Goal: Navigation & Orientation: Find specific page/section

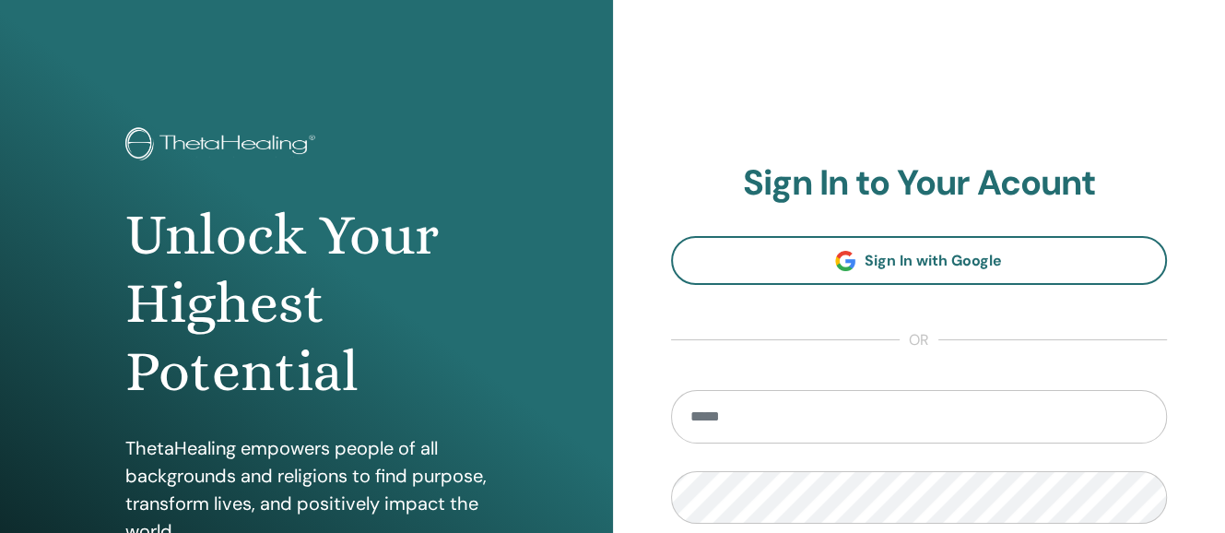
click at [775, 417] on input "email" at bounding box center [919, 416] width 497 height 53
type input "**********"
click at [852, 417] on input "email" at bounding box center [919, 416] width 497 height 53
type input "**********"
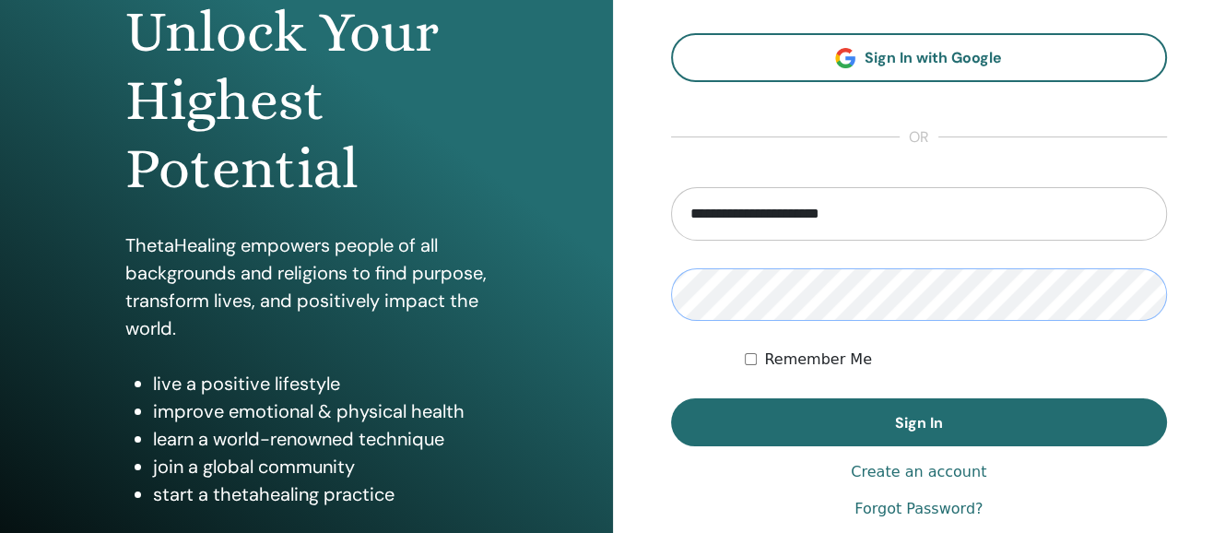
scroll to position [213, 0]
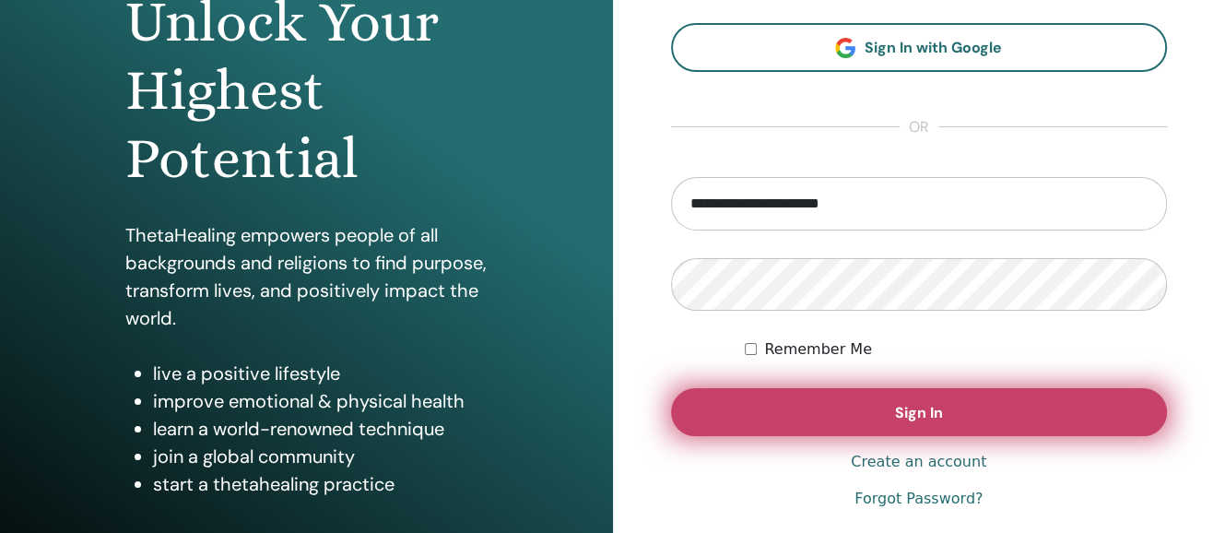
click at [869, 404] on button "Sign In" at bounding box center [919, 412] width 497 height 48
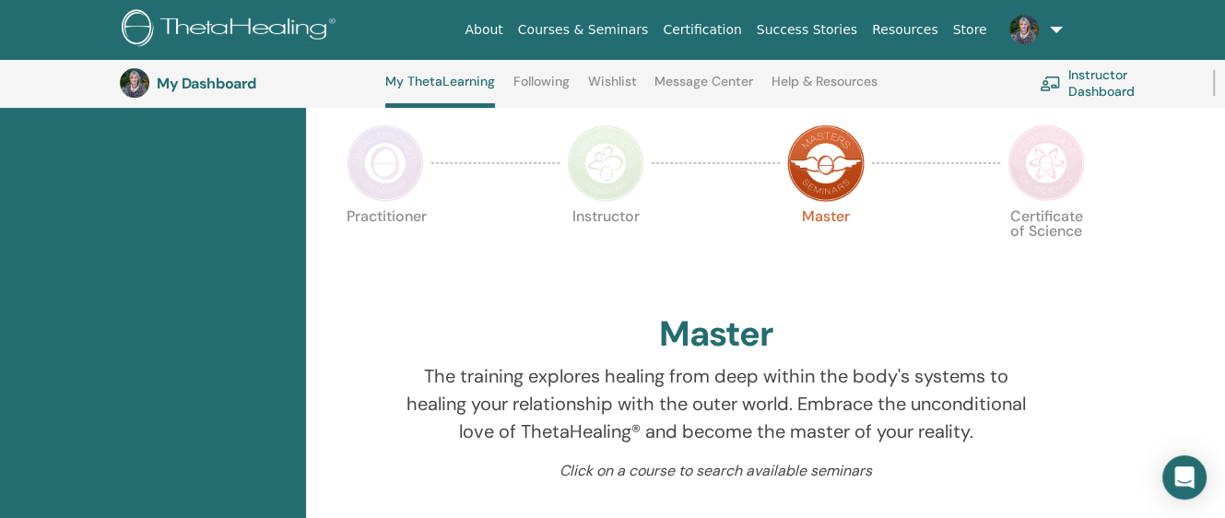
scroll to position [382, 0]
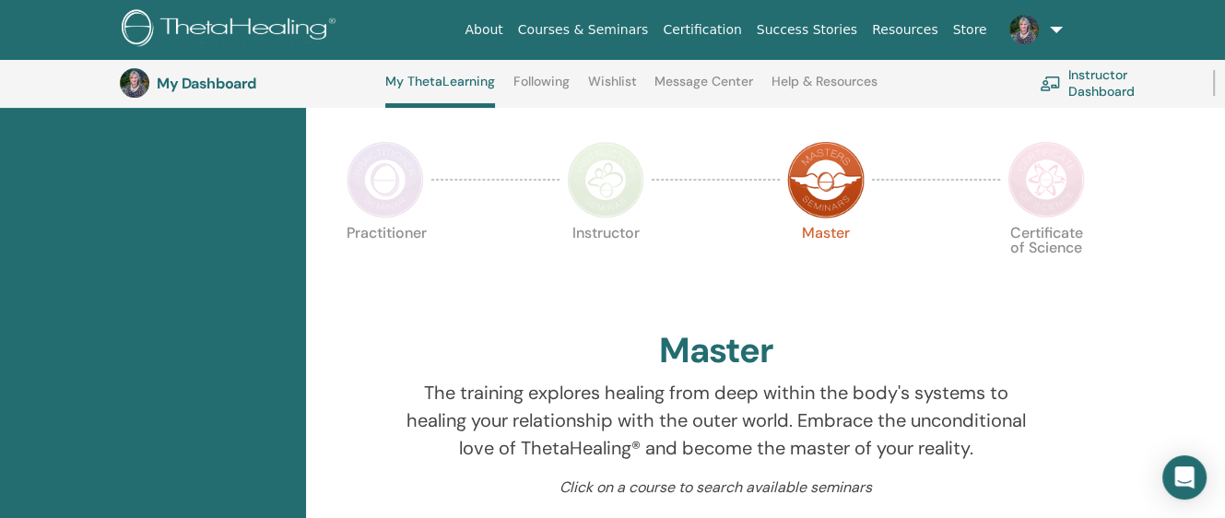
drag, startPoint x: 1231, startPoint y: 69, endPoint x: 1217, endPoint y: 149, distance: 81.5
click at [1050, 169] on img at bounding box center [1045, 179] width 77 height 77
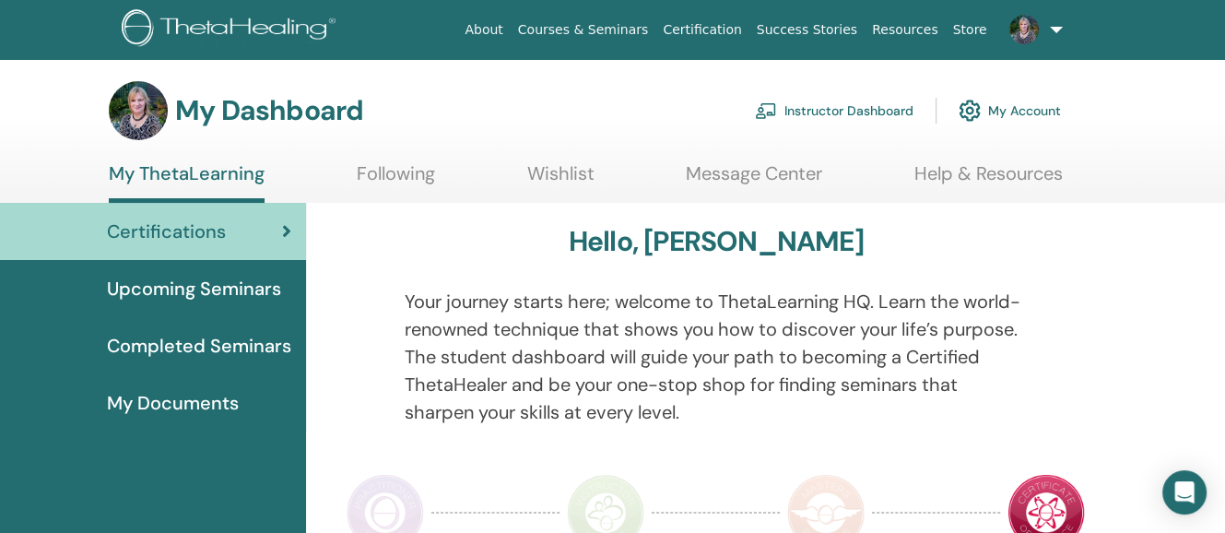
click at [1054, 18] on link at bounding box center [1032, 29] width 76 height 59
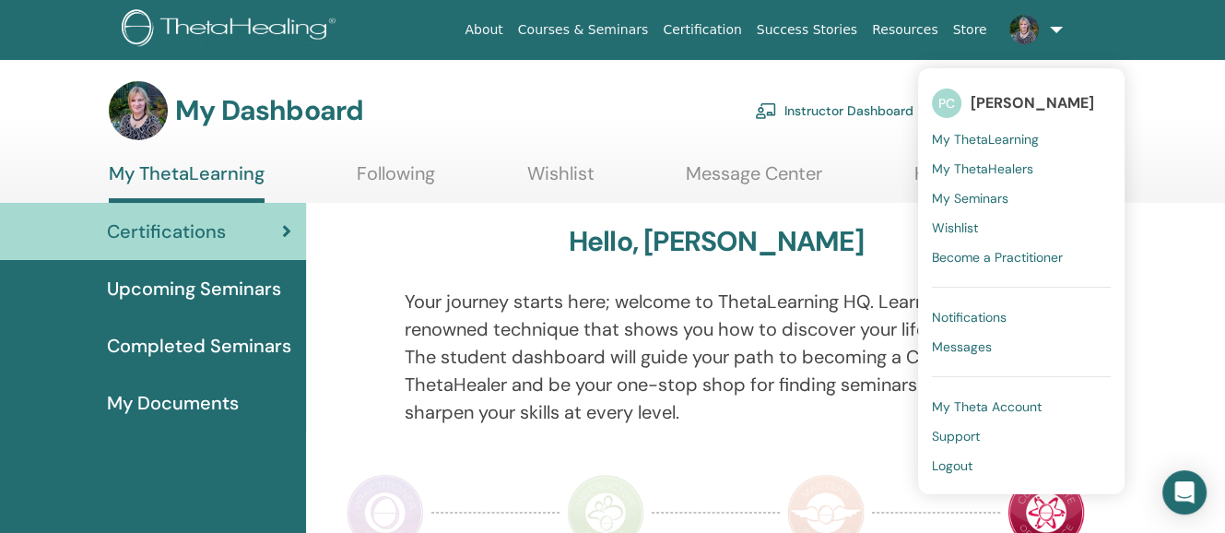
click at [992, 160] on span "My ThetaHealers" at bounding box center [982, 168] width 101 height 17
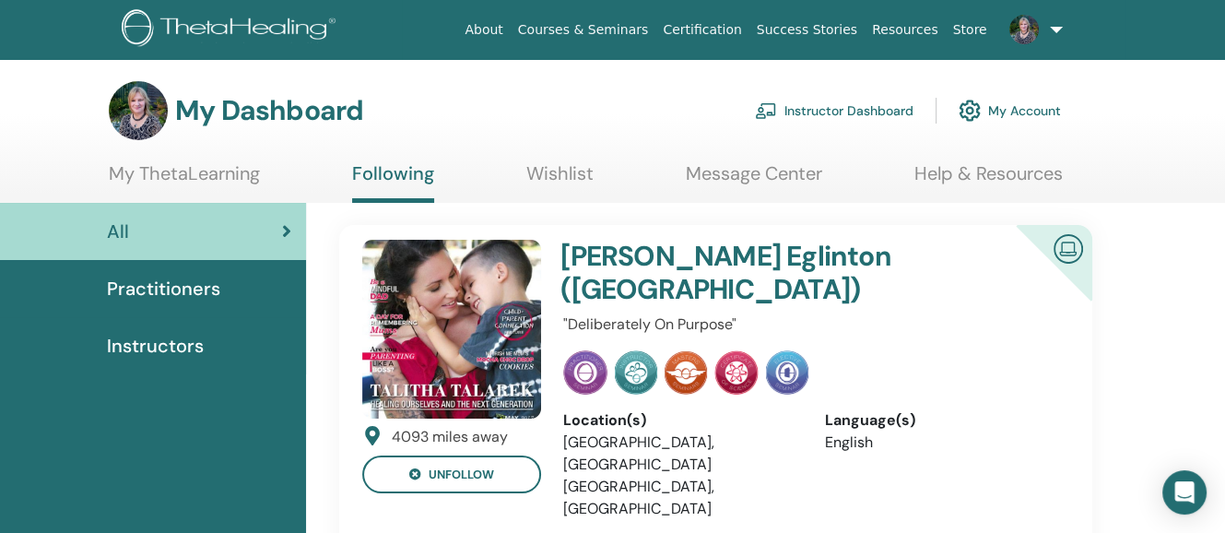
click at [1053, 20] on link at bounding box center [1032, 29] width 76 height 59
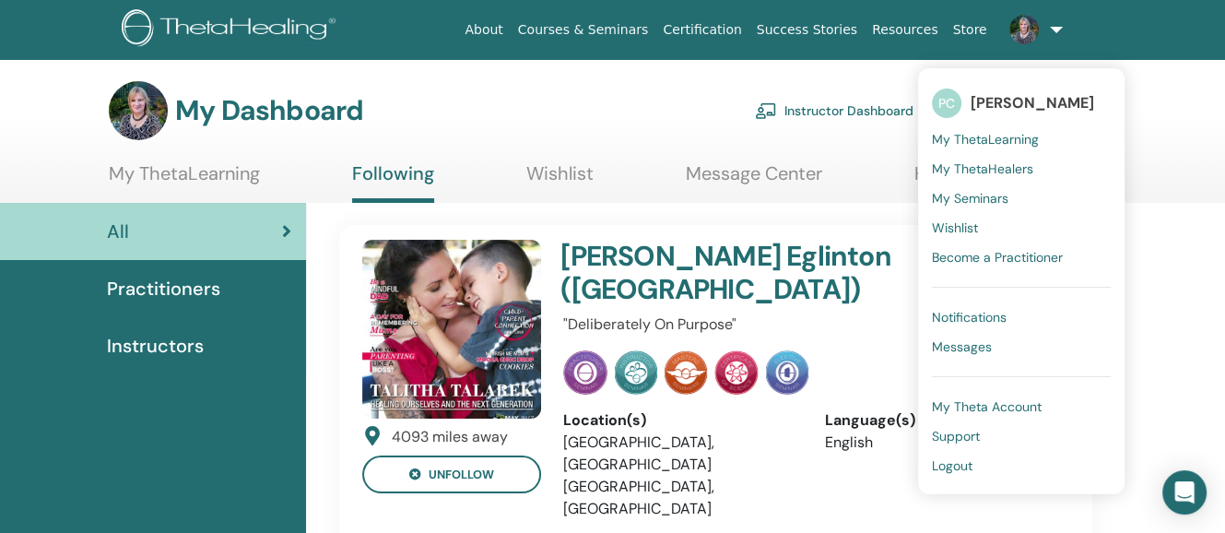
click at [985, 190] on span "My Seminars" at bounding box center [970, 198] width 76 height 17
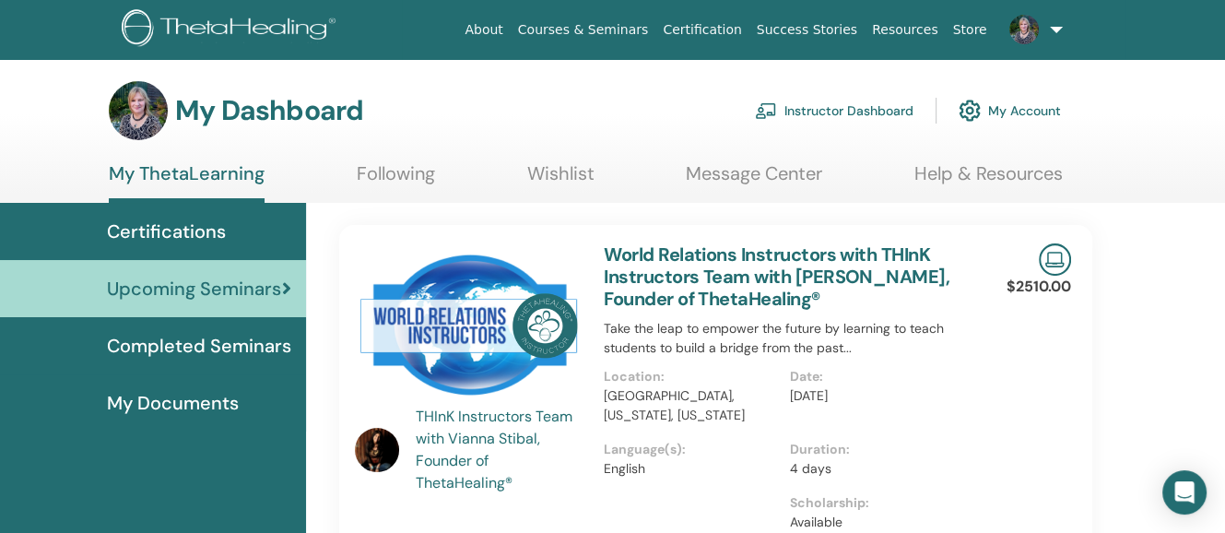
click at [1055, 19] on link at bounding box center [1032, 29] width 76 height 59
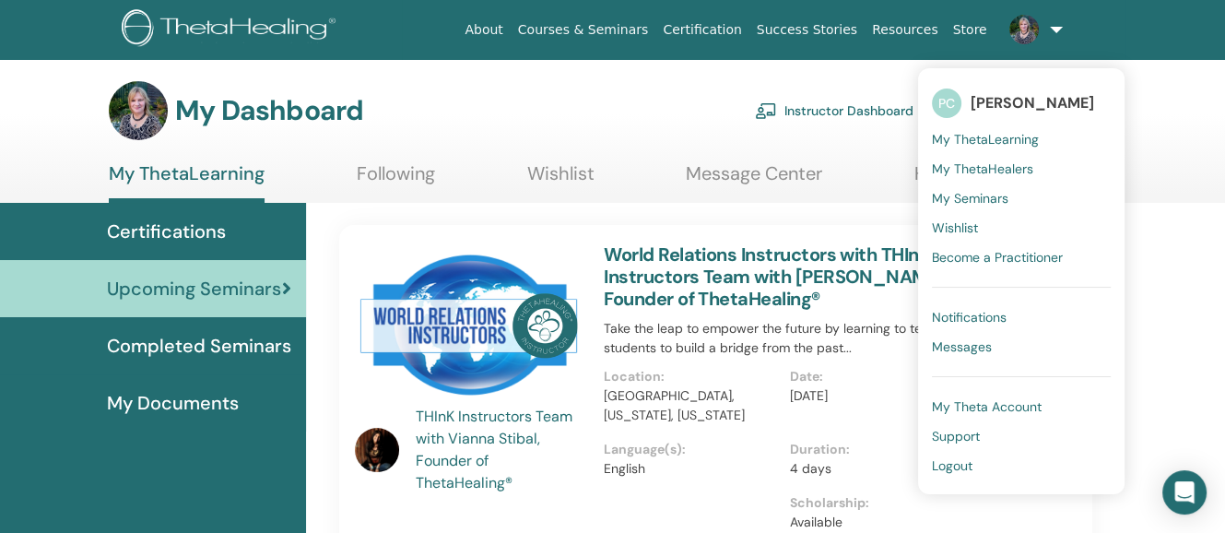
click at [988, 190] on span "My Seminars" at bounding box center [970, 198] width 76 height 17
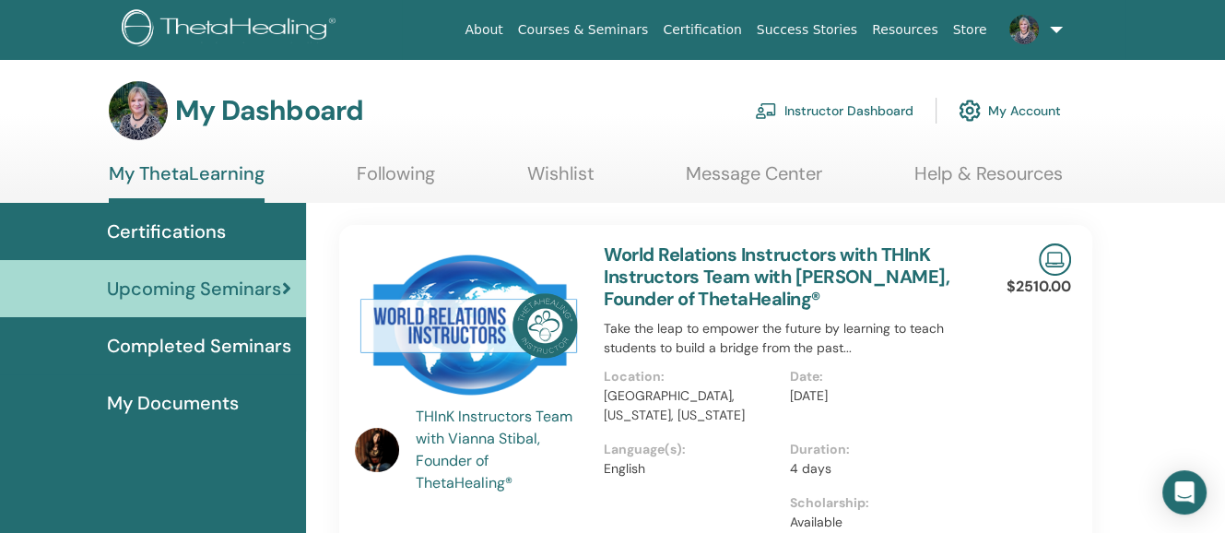
click at [1060, 18] on link at bounding box center [1032, 29] width 76 height 59
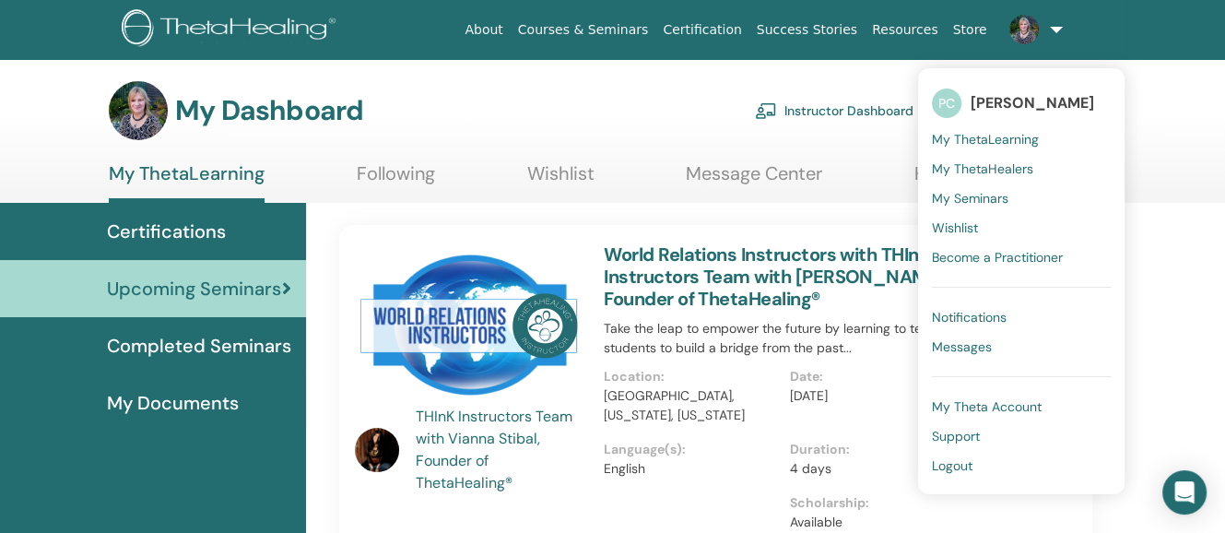
click at [959, 219] on span "Wishlist" at bounding box center [955, 227] width 46 height 17
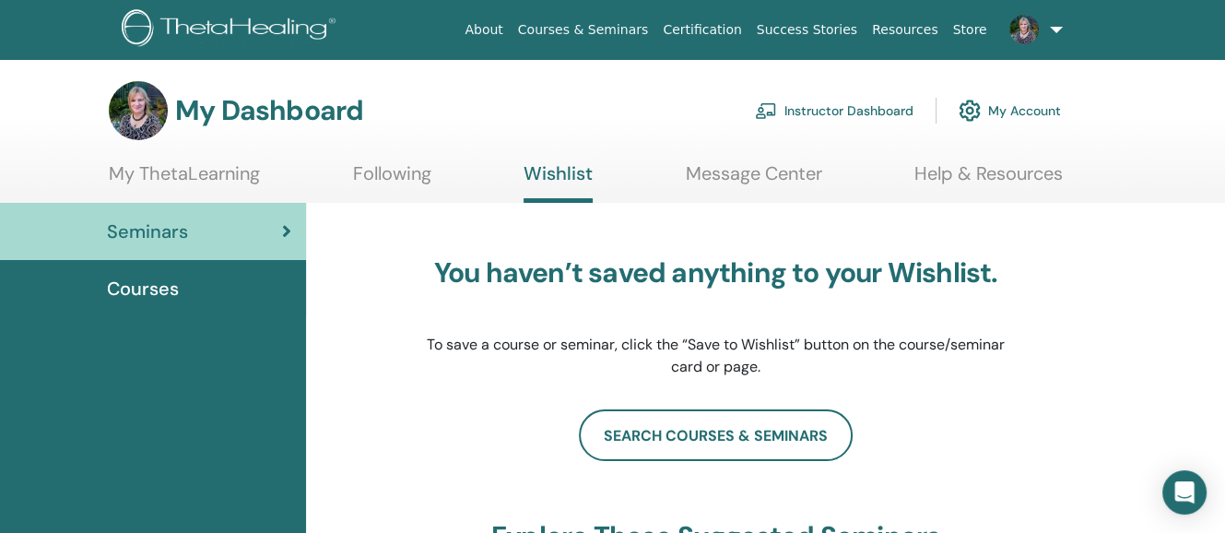
click at [1054, 21] on link at bounding box center [1032, 29] width 76 height 59
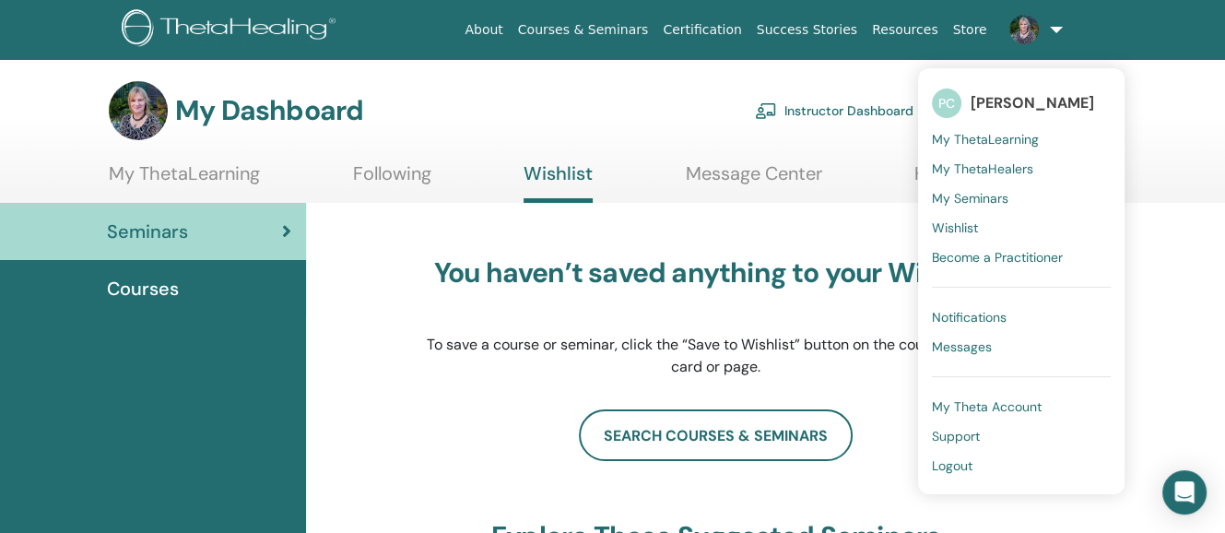
click at [154, 277] on span "Courses" at bounding box center [143, 289] width 72 height 28
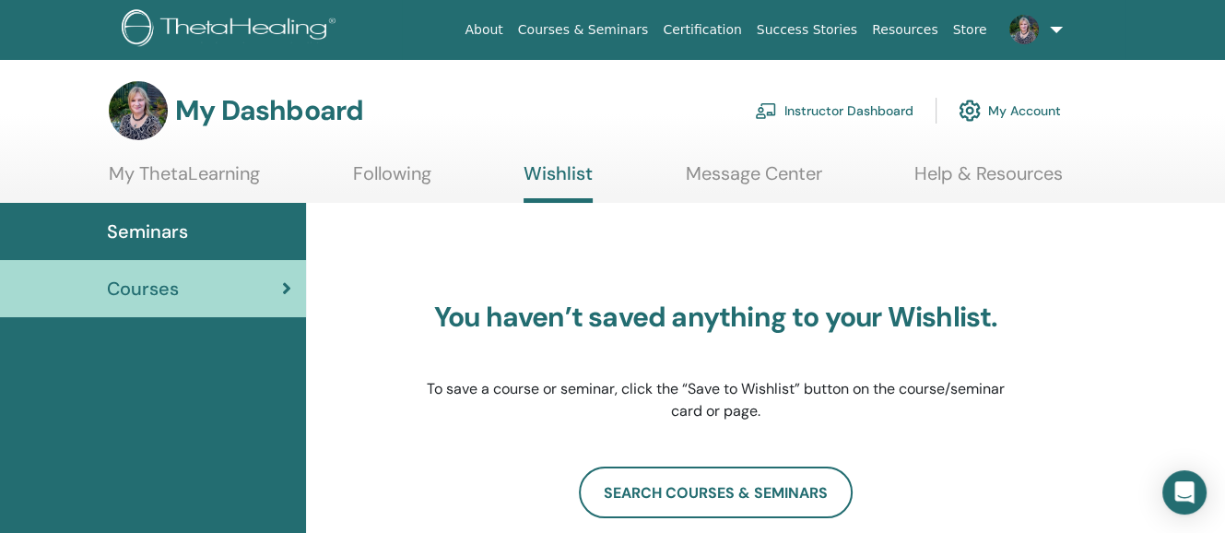
click at [848, 102] on link "Instructor Dashboard" at bounding box center [834, 110] width 159 height 41
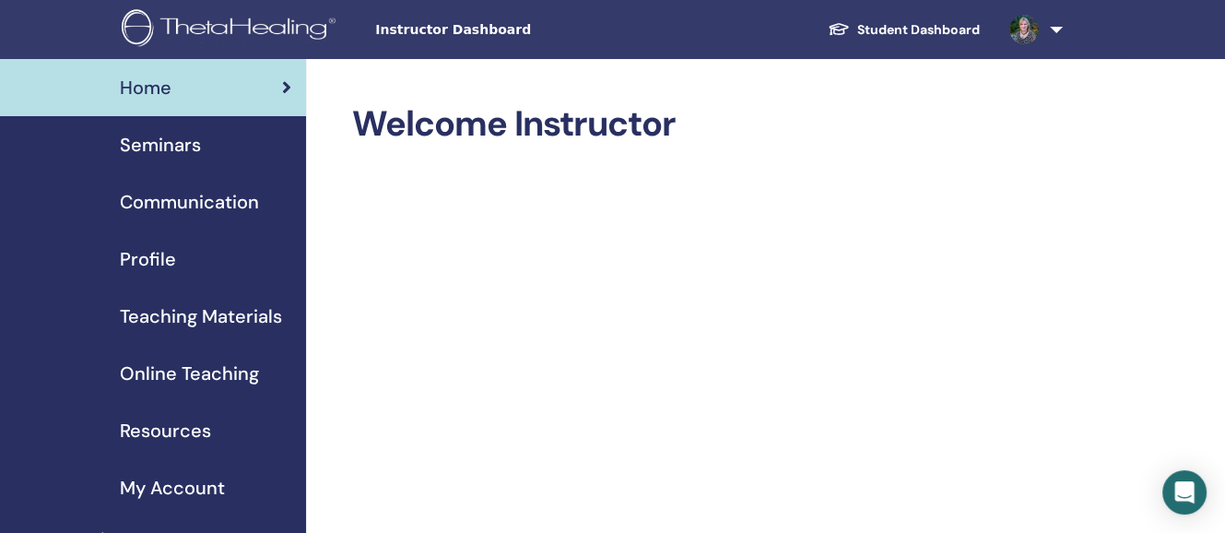
click at [170, 135] on span "Seminars" at bounding box center [160, 145] width 81 height 28
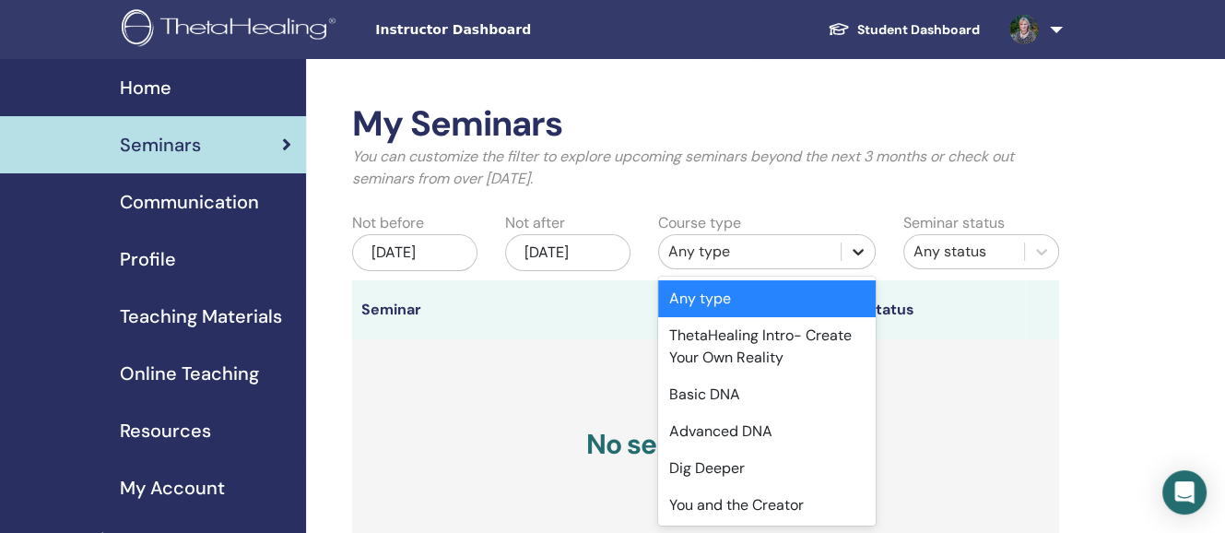
scroll to position [27, 0]
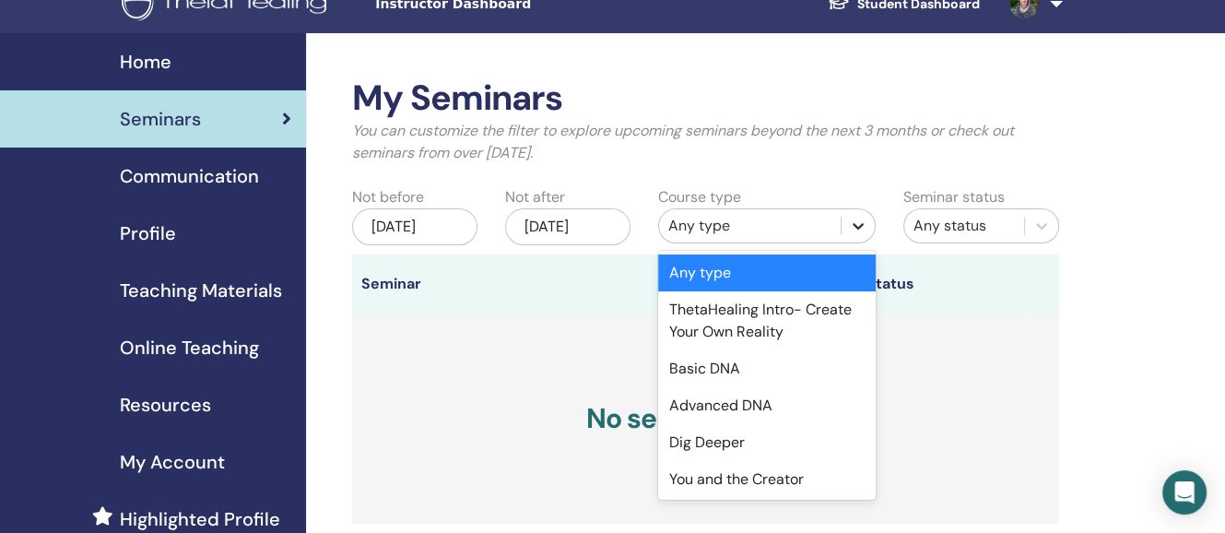
click at [859, 248] on div "Course type option Any type focused, 1 of 11. 11 results available. Use Up and …" at bounding box center [766, 220] width 245 height 68
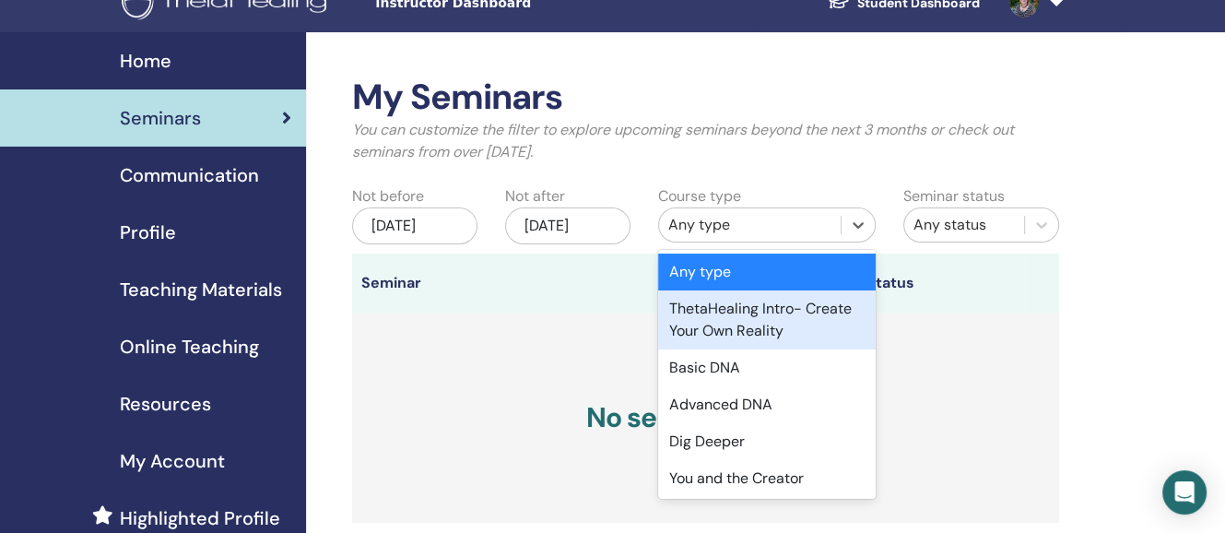
click at [731, 318] on div "ThetaHealing Intro- Create Your Own Reality" at bounding box center [767, 319] width 218 height 59
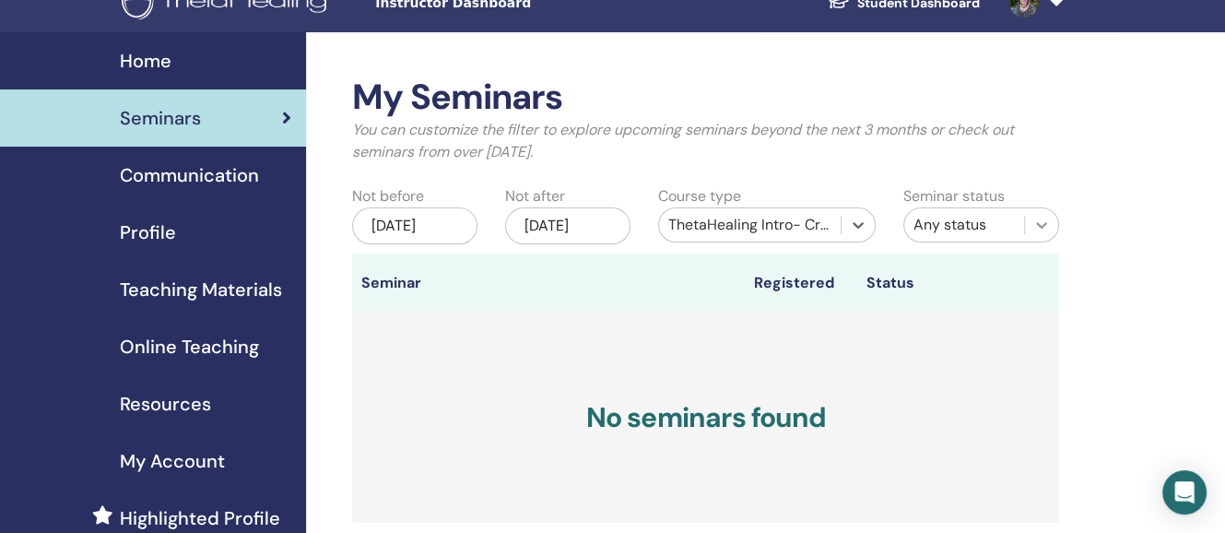
click at [1040, 222] on icon at bounding box center [1041, 225] width 18 height 18
click at [1113, 242] on div "My Seminars You can customize the filter to explore upcoming seminars beyond th…" at bounding box center [765, 532] width 919 height 1000
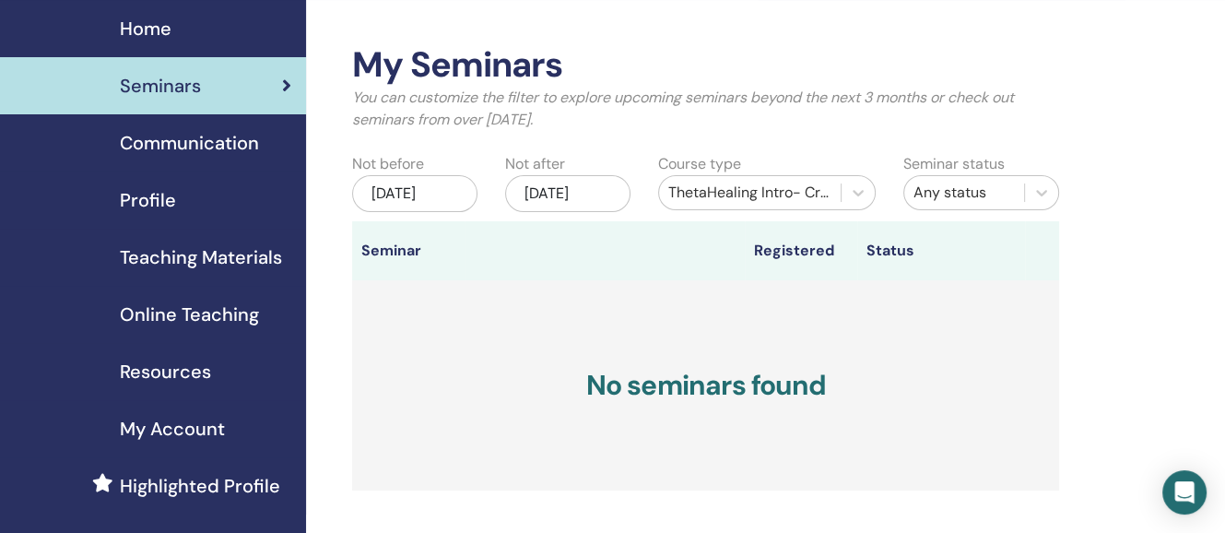
scroll to position [0, 0]
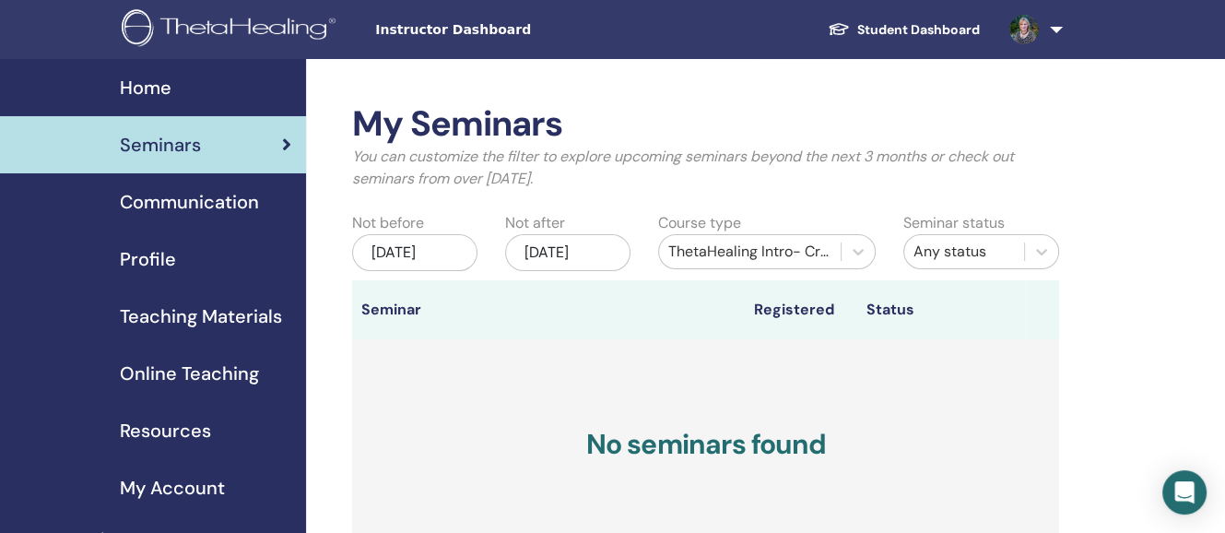
click at [191, 196] on span "Communication" at bounding box center [189, 202] width 139 height 28
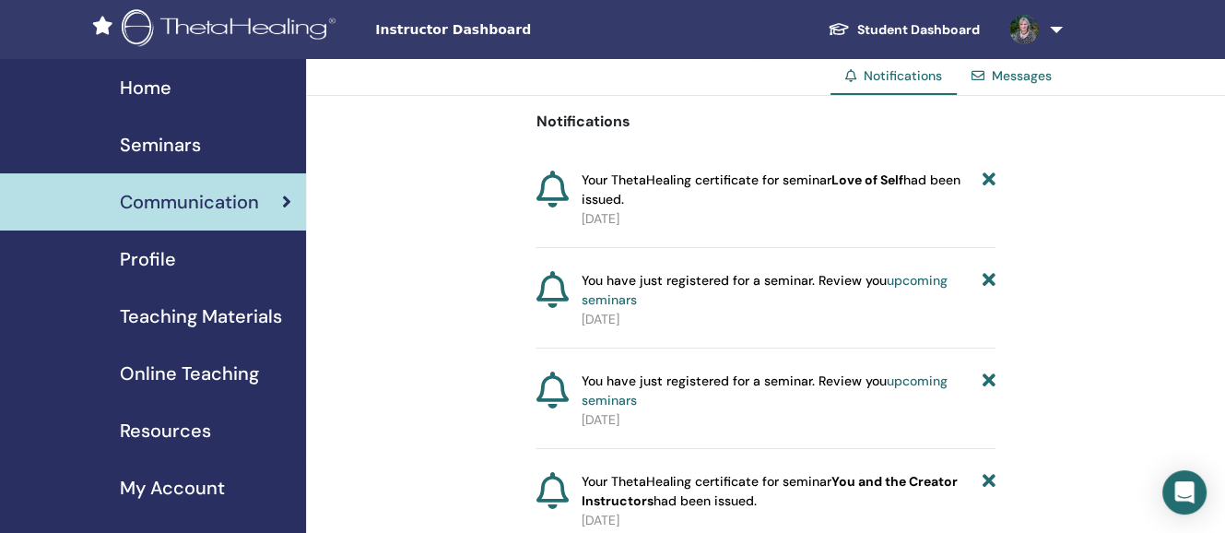
click at [159, 249] on span "Profile" at bounding box center [148, 259] width 56 height 28
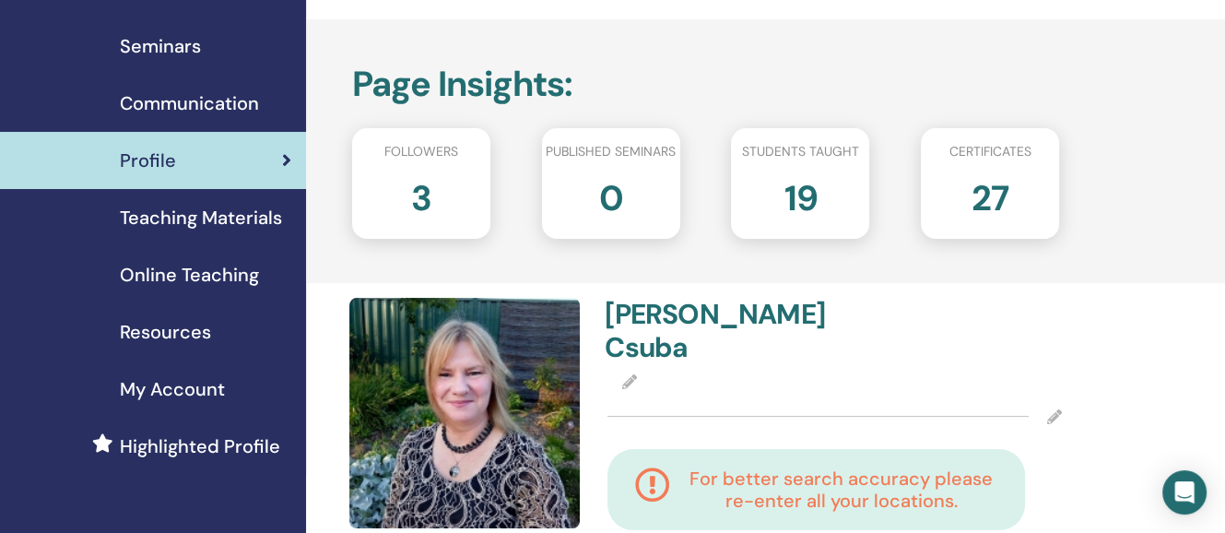
scroll to position [77, 0]
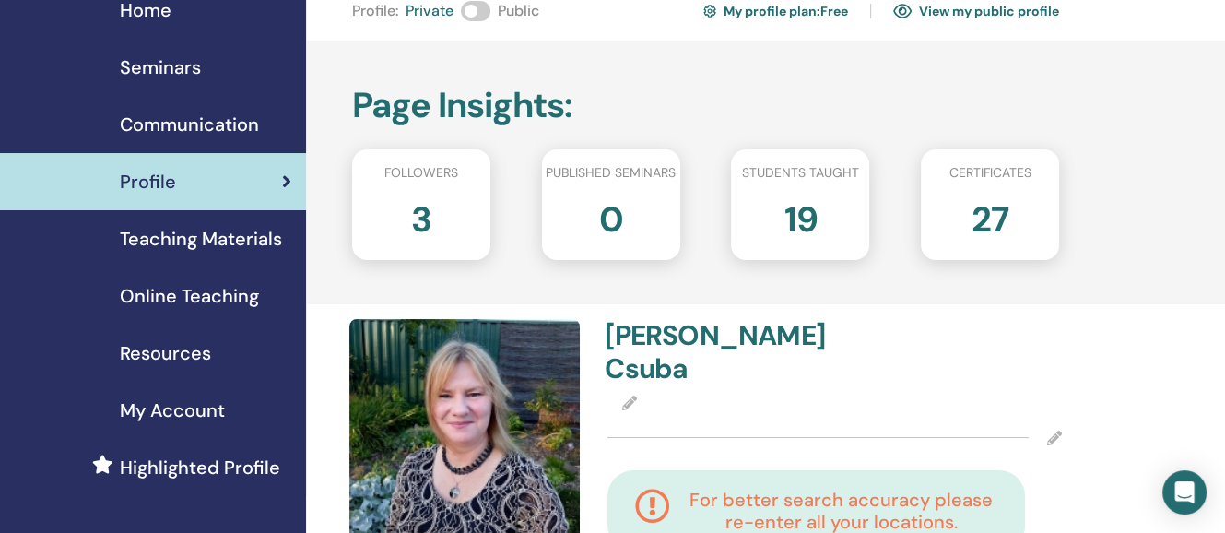
click at [206, 229] on span "Teaching Materials" at bounding box center [201, 239] width 162 height 28
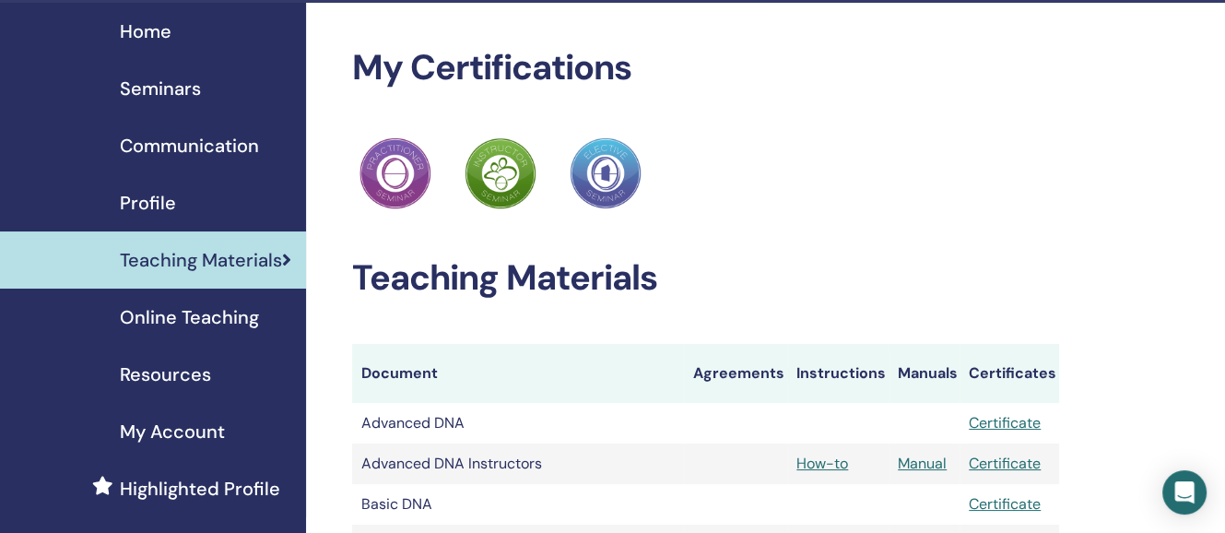
scroll to position [121, 0]
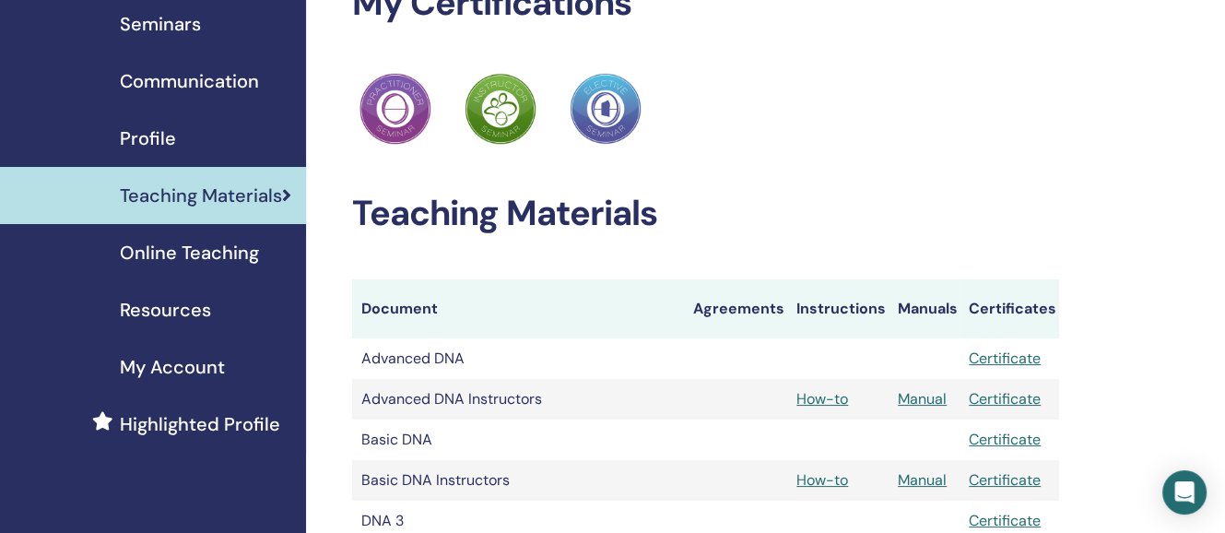
click at [206, 242] on span "Online Teaching" at bounding box center [189, 253] width 139 height 28
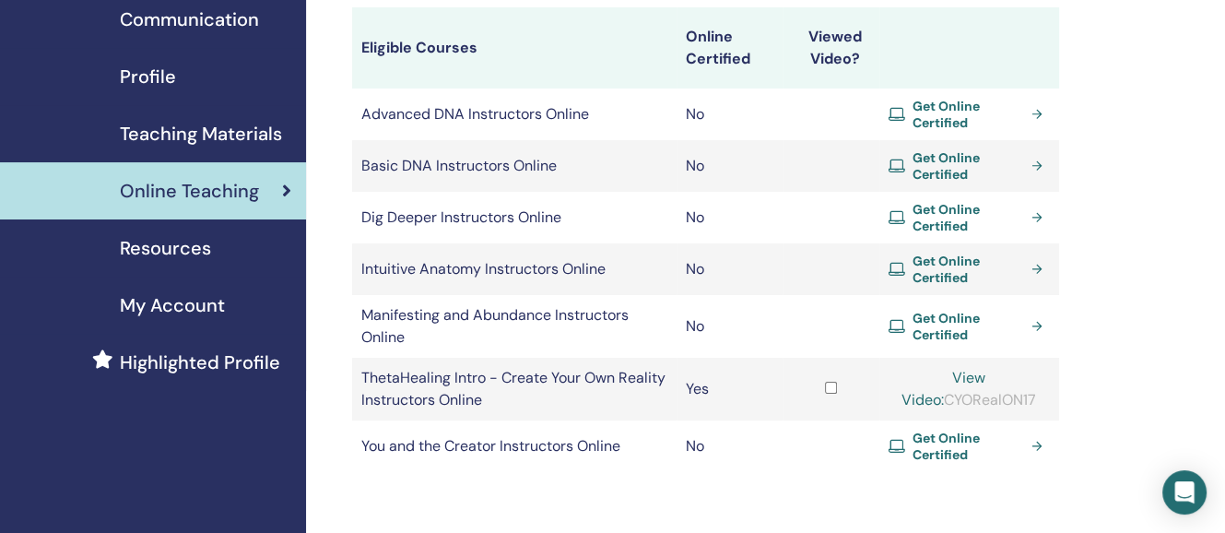
scroll to position [159, 0]
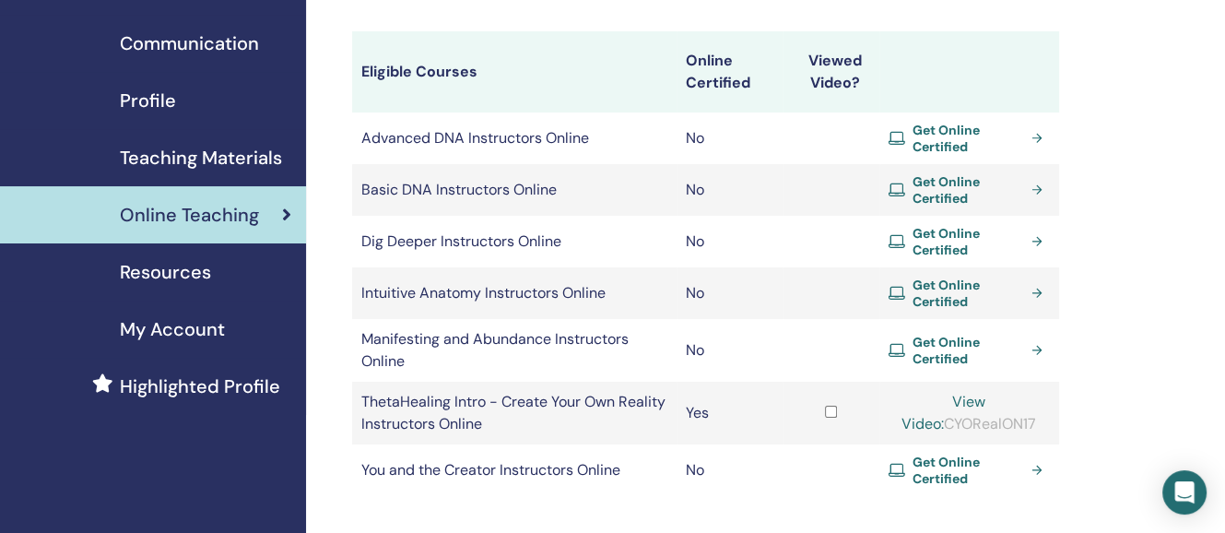
click at [950, 182] on span "Get Online Certified" at bounding box center [968, 189] width 112 height 33
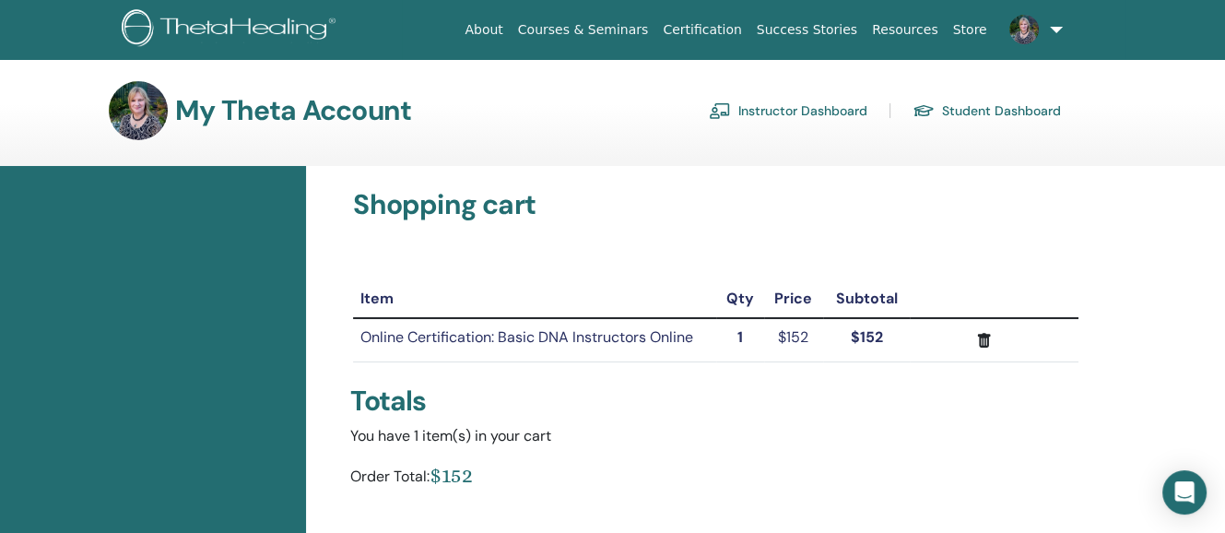
click at [996, 104] on link "Student Dashboard" at bounding box center [986, 110] width 148 height 29
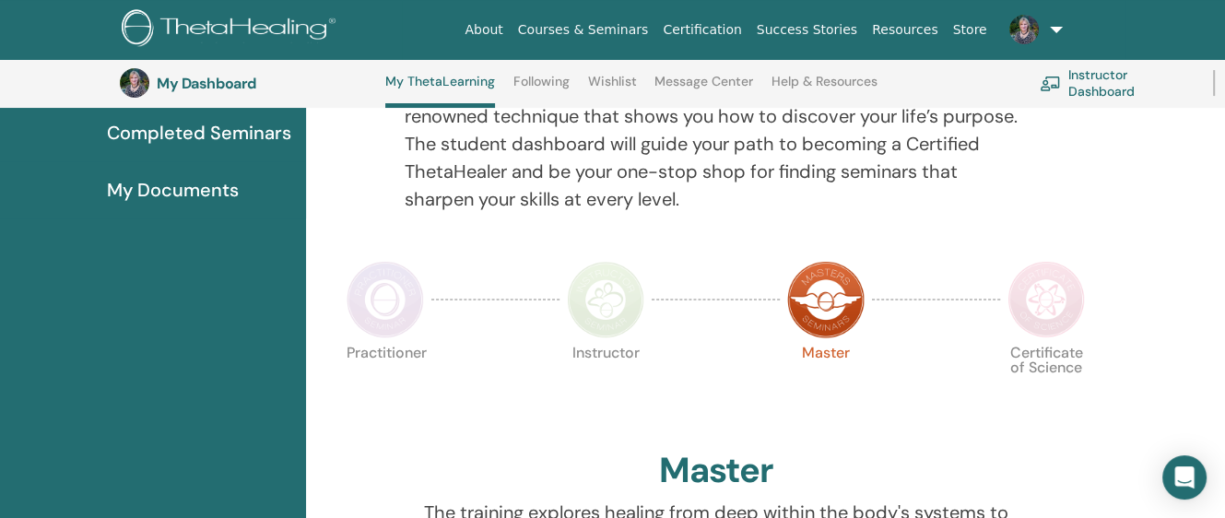
scroll to position [249, 0]
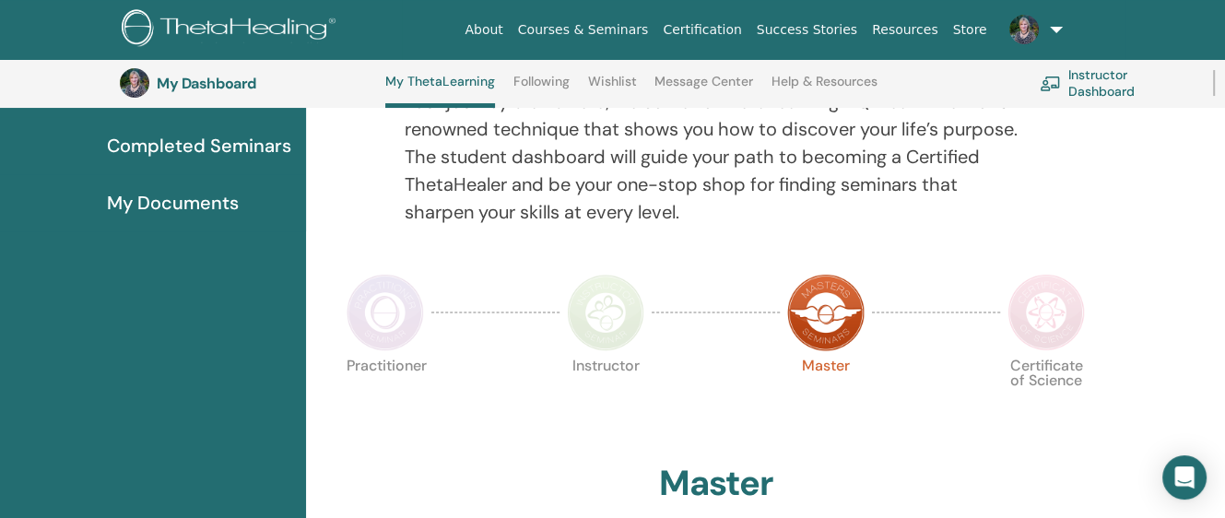
click at [1052, 303] on img at bounding box center [1045, 312] width 77 height 77
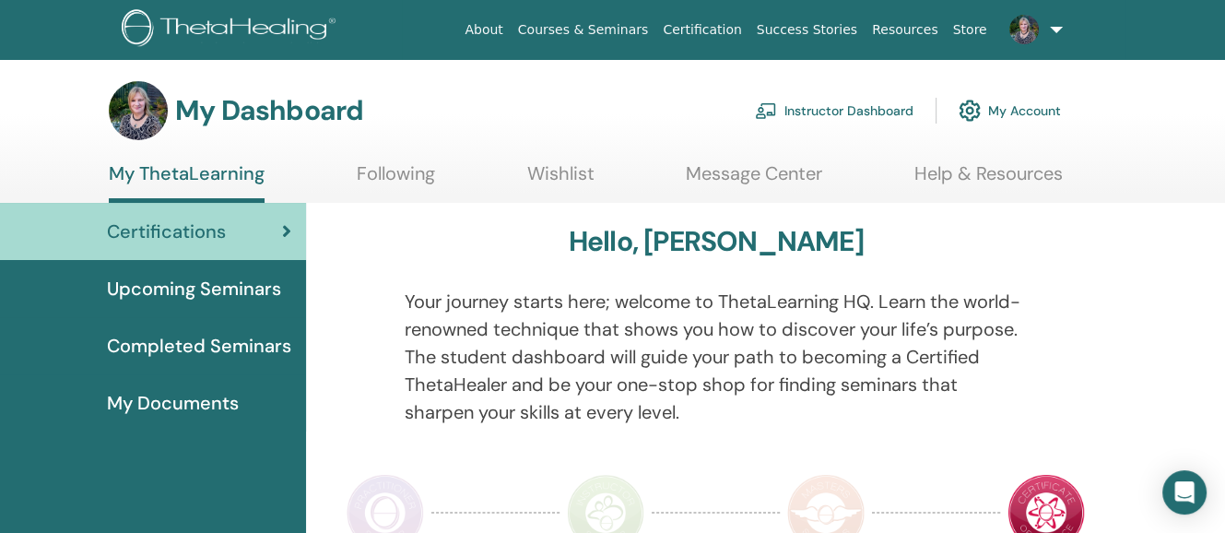
click at [194, 341] on span "Completed Seminars" at bounding box center [199, 346] width 184 height 28
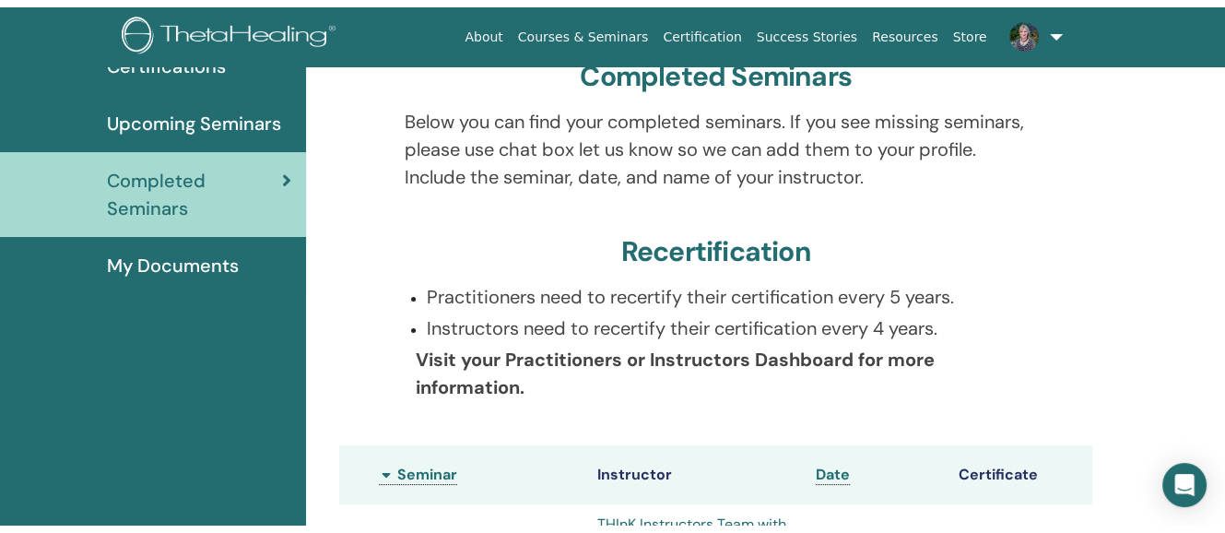
scroll to position [35, 0]
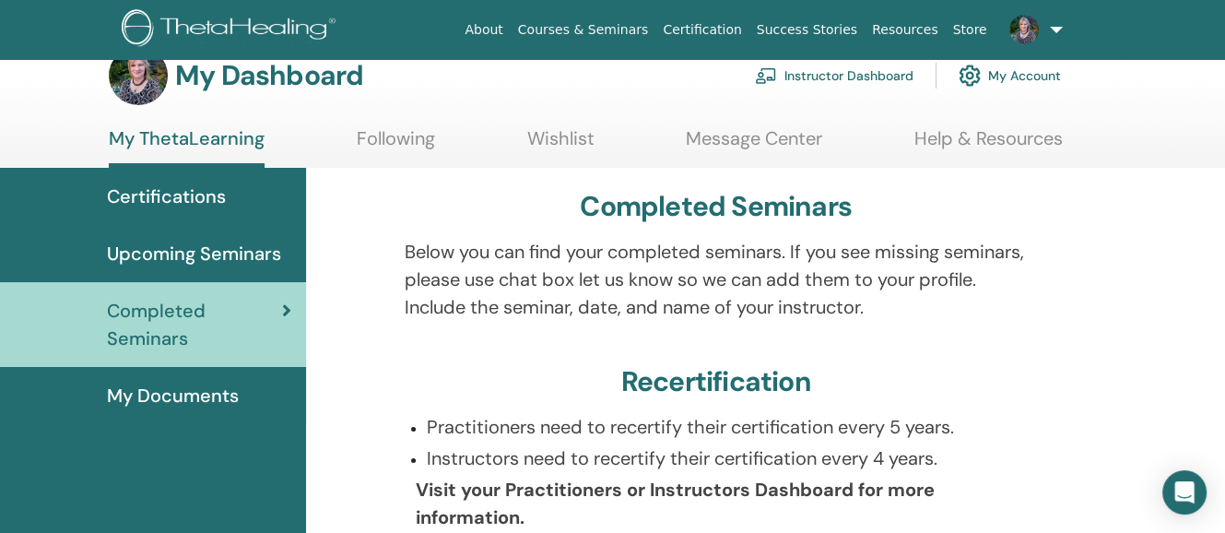
click at [172, 389] on span "My Documents" at bounding box center [173, 396] width 132 height 28
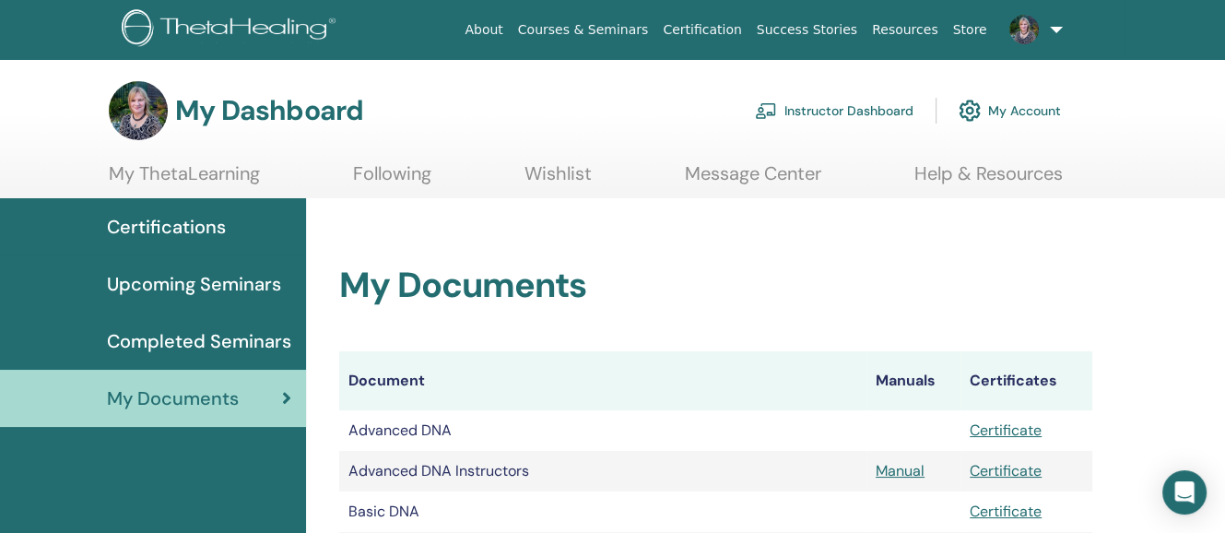
click at [822, 106] on link "Instructor Dashboard" at bounding box center [834, 110] width 159 height 41
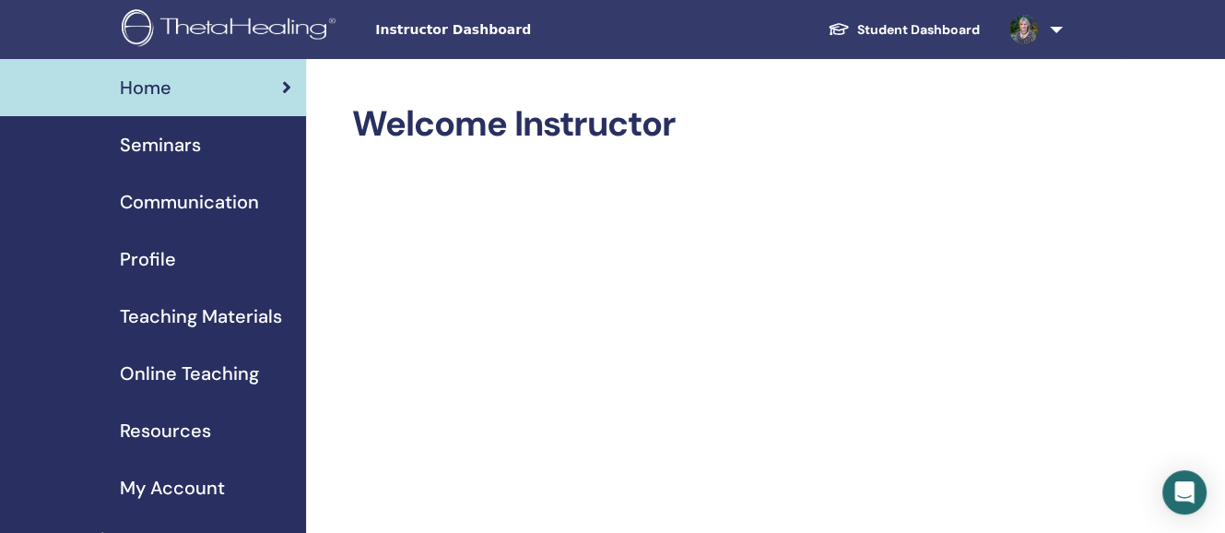
click at [195, 310] on span "Teaching Materials" at bounding box center [201, 316] width 162 height 28
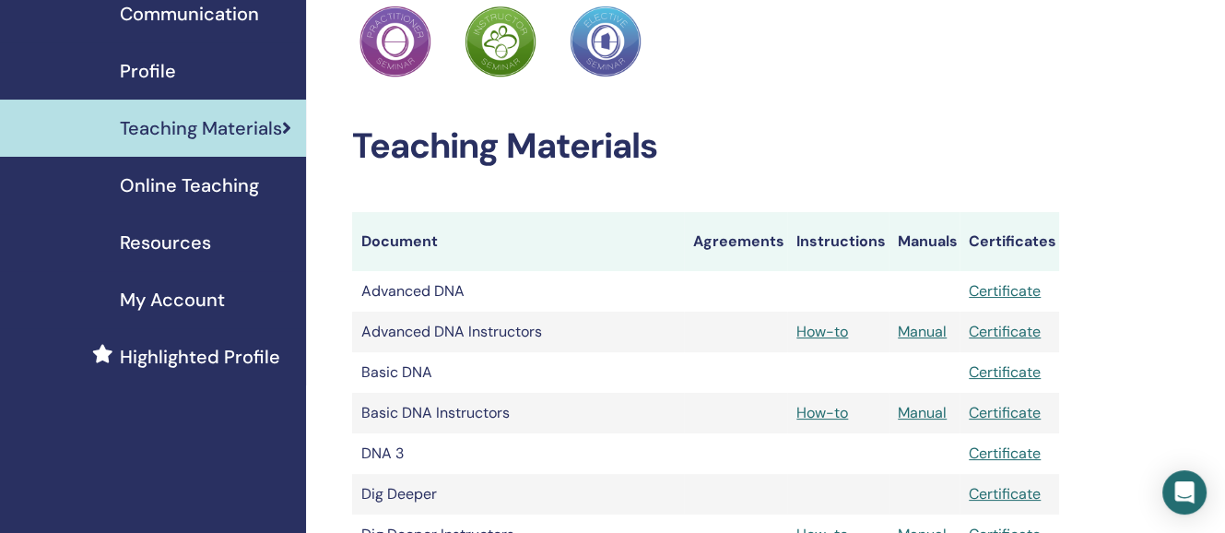
scroll to position [184, 0]
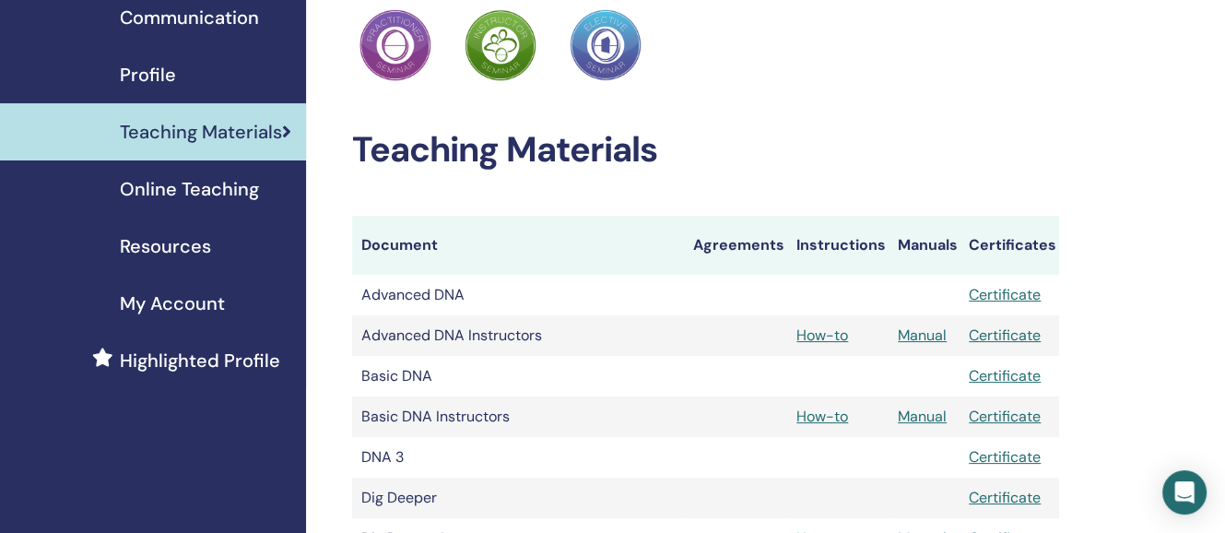
click at [215, 184] on span "Online Teaching" at bounding box center [189, 189] width 139 height 28
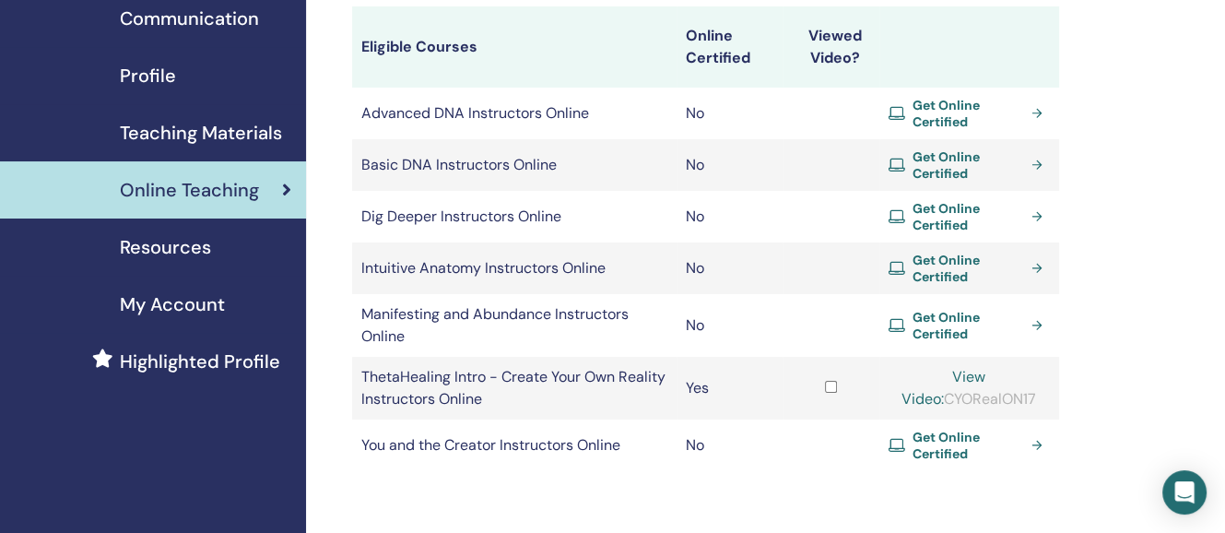
scroll to position [193, 0]
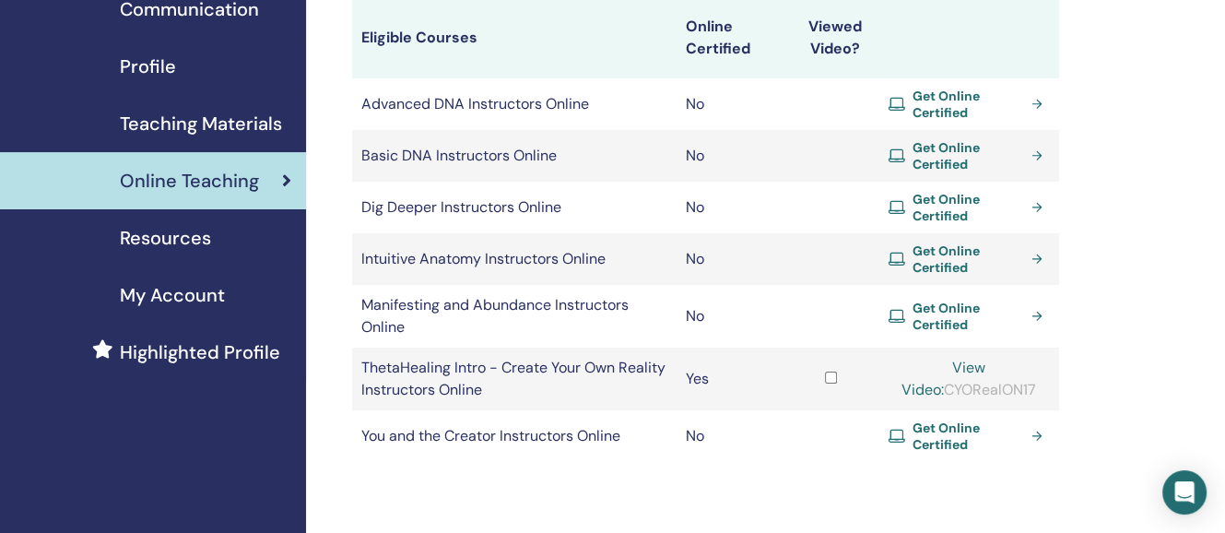
click at [946, 100] on span "Get Online Certified" at bounding box center [968, 104] width 112 height 33
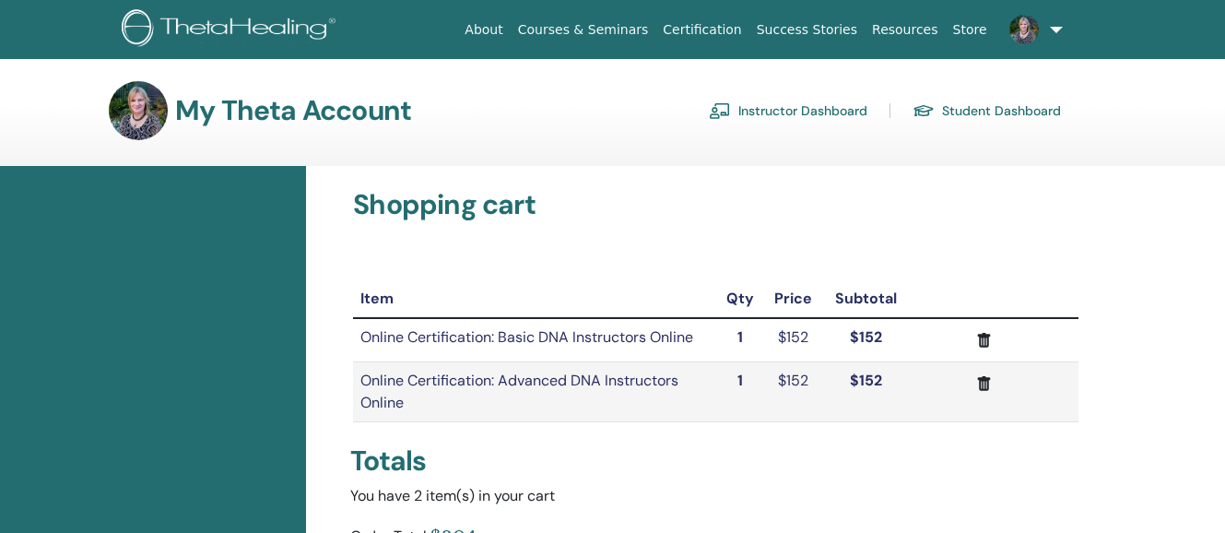
scroll to position [46, 0]
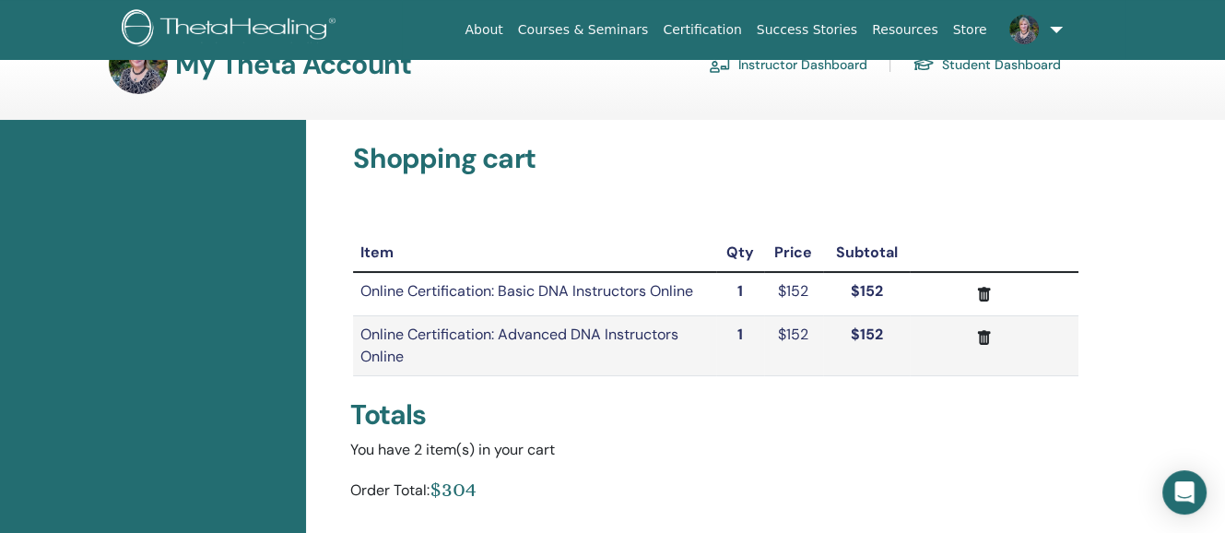
click at [1224, 145] on html "About Courses & Seminars Certification Success Stories Resources Store PC [PERS…" at bounding box center [612, 220] width 1225 height 533
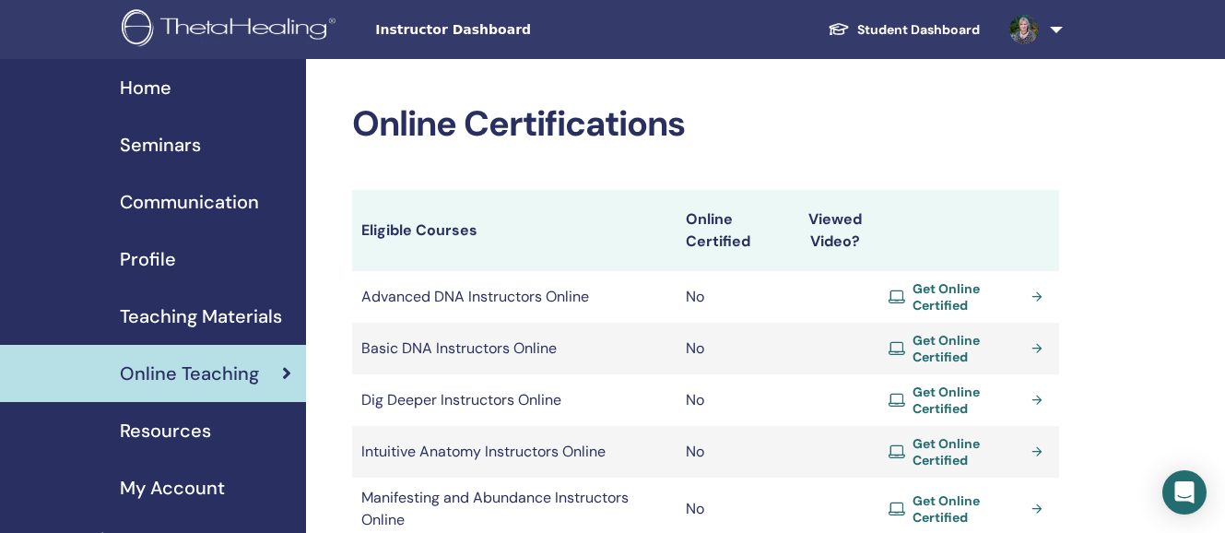
scroll to position [192, 0]
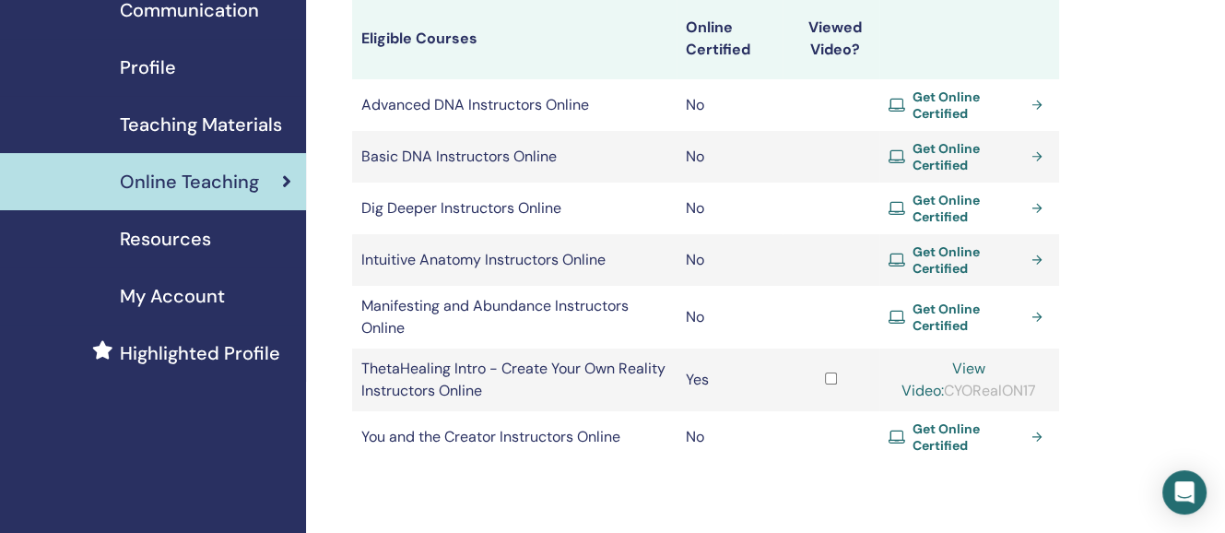
click at [947, 203] on span "Get Online Certified" at bounding box center [968, 208] width 112 height 33
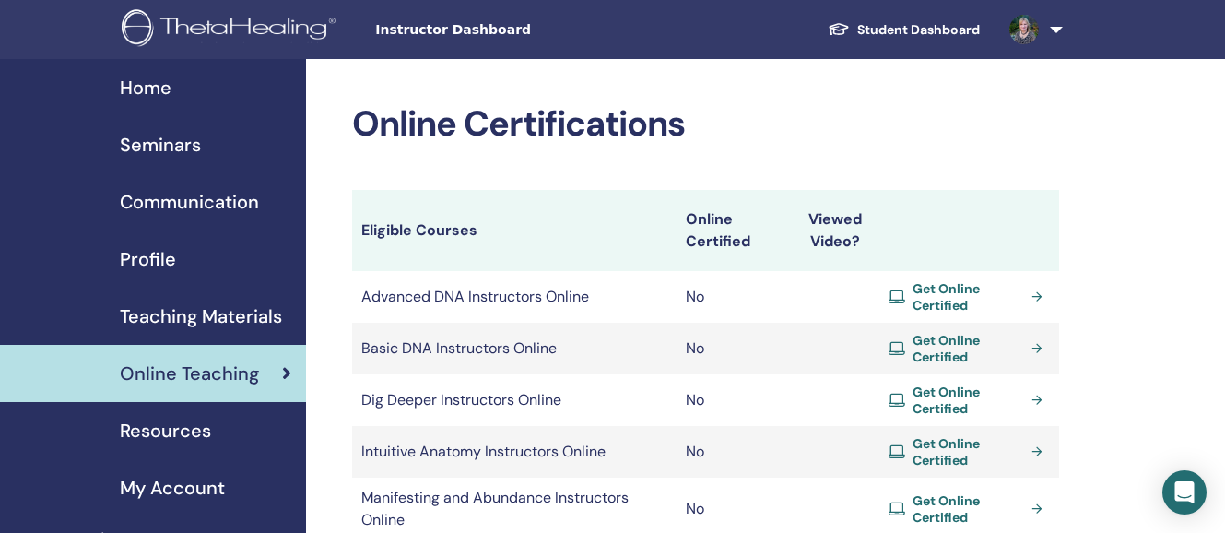
scroll to position [190, 0]
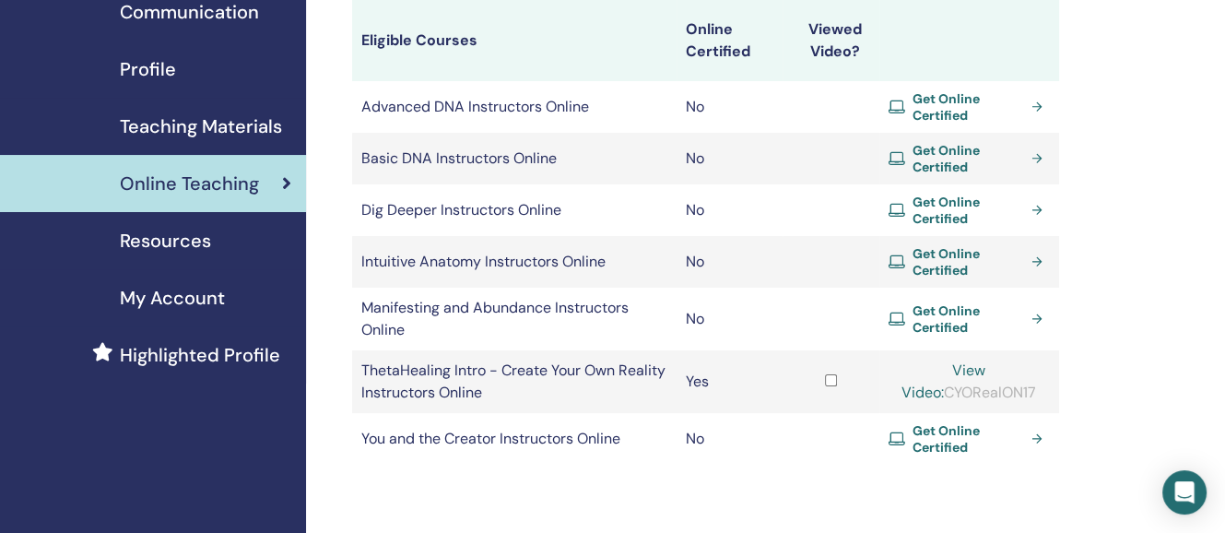
click at [934, 429] on span "Get Online Certified" at bounding box center [968, 438] width 112 height 33
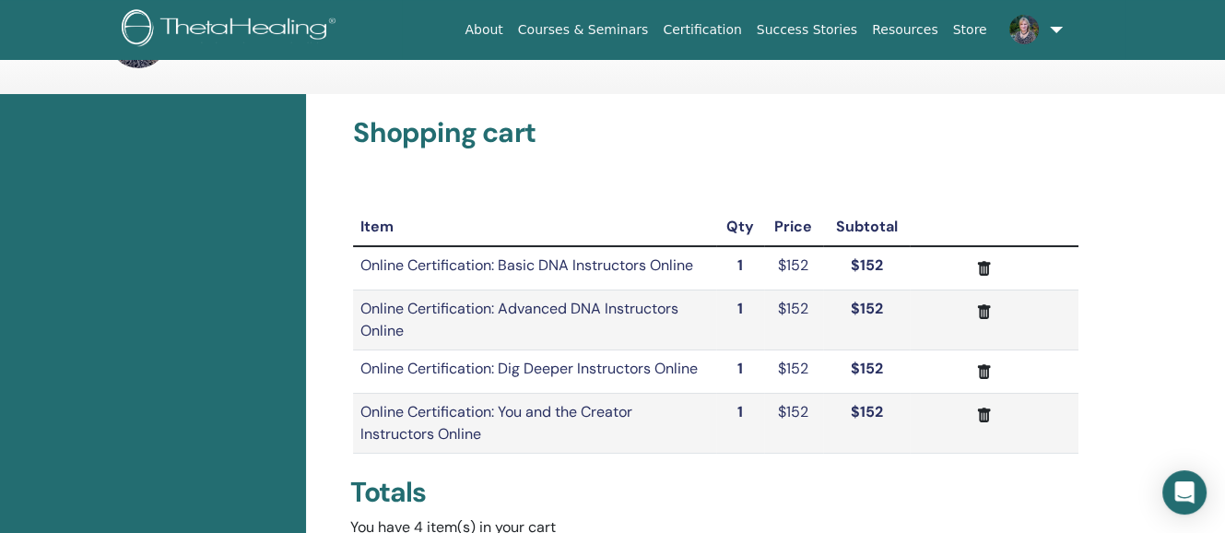
scroll to position [96, 0]
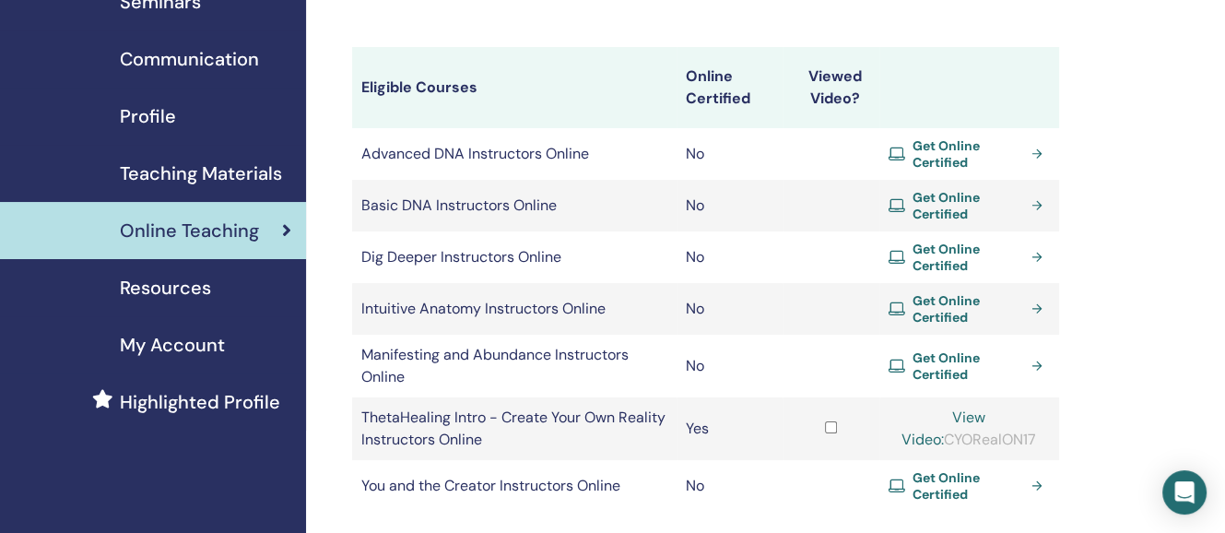
scroll to position [126, 0]
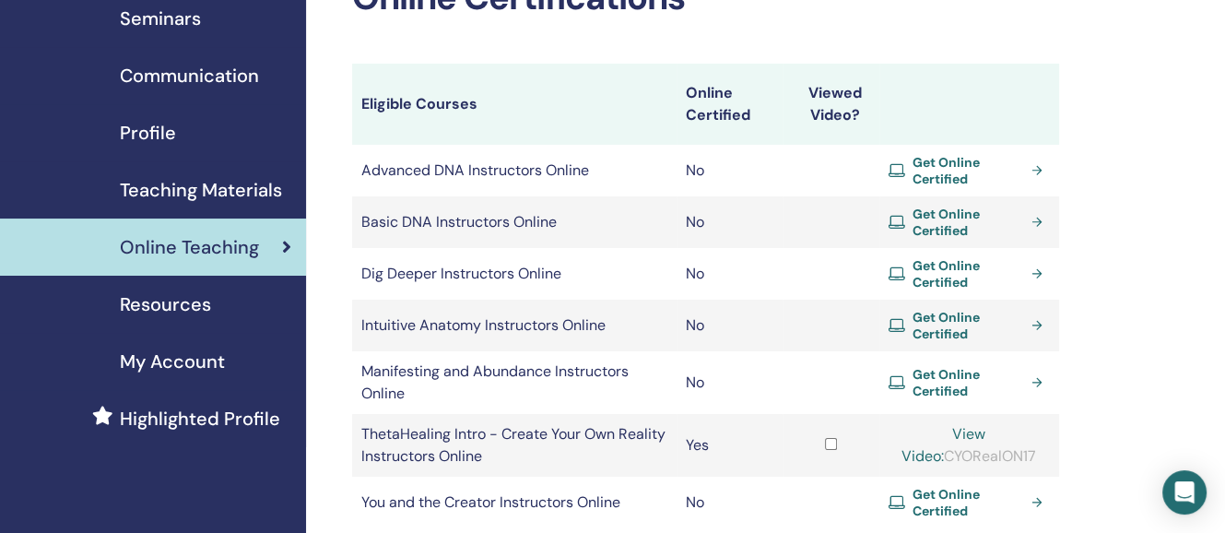
click at [945, 373] on span "Get Online Certified" at bounding box center [968, 382] width 112 height 33
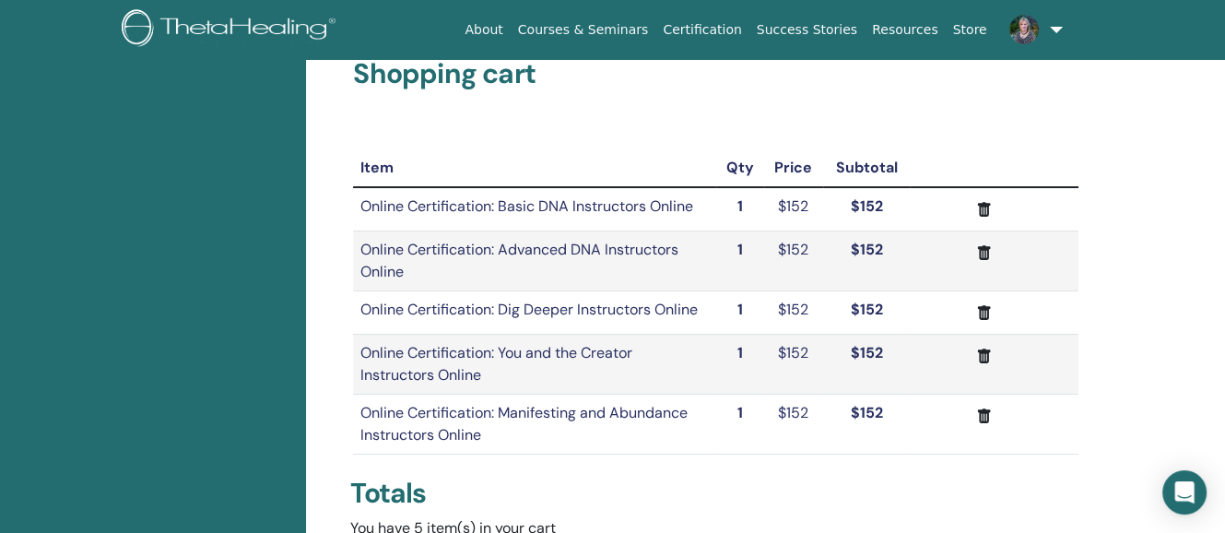
scroll to position [85, 0]
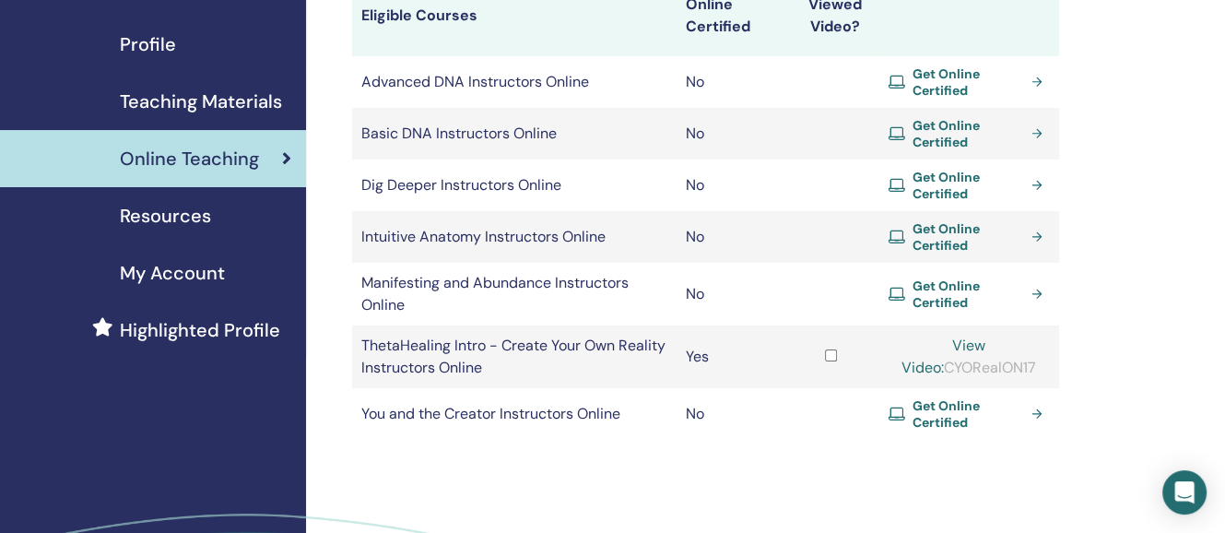
scroll to position [213, 0]
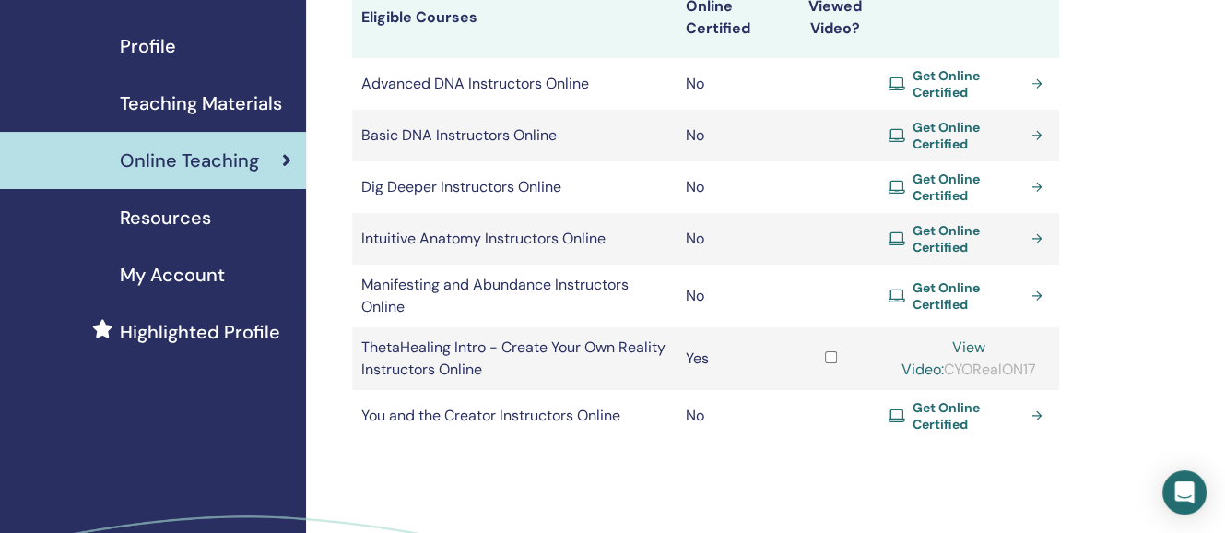
click at [172, 215] on span "Resources" at bounding box center [165, 218] width 91 height 28
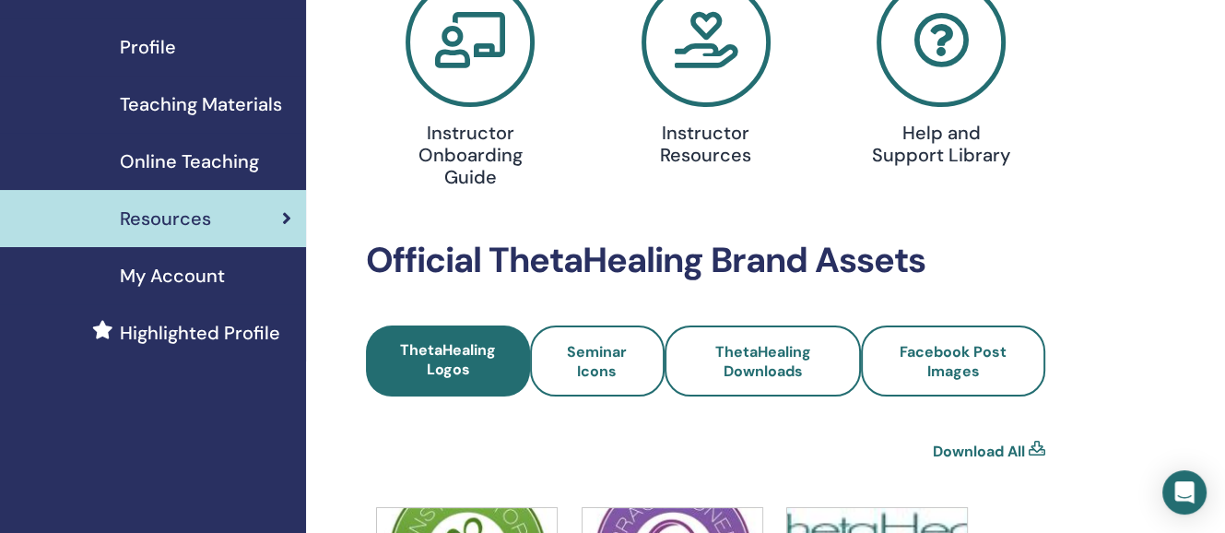
scroll to position [209, 0]
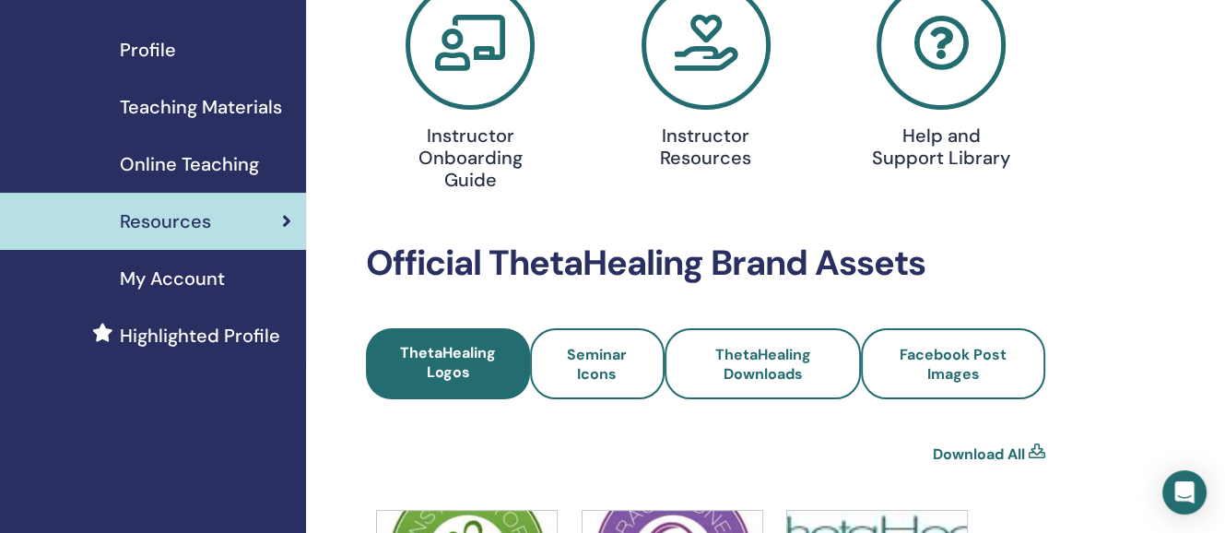
click at [191, 270] on span "My Account" at bounding box center [172, 279] width 105 height 28
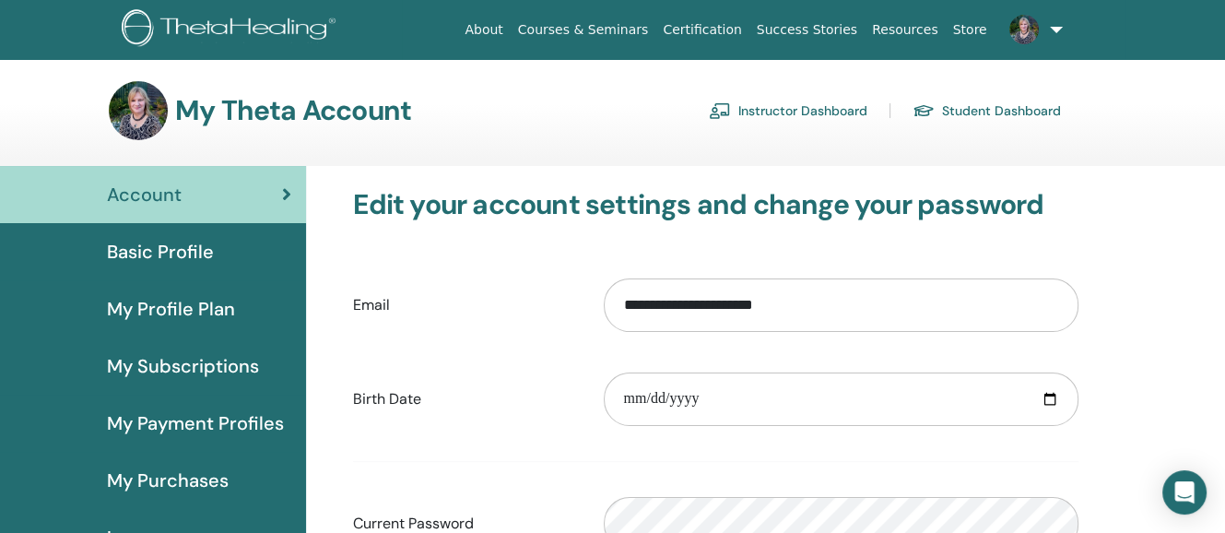
click at [1058, 19] on link at bounding box center [1032, 29] width 76 height 59
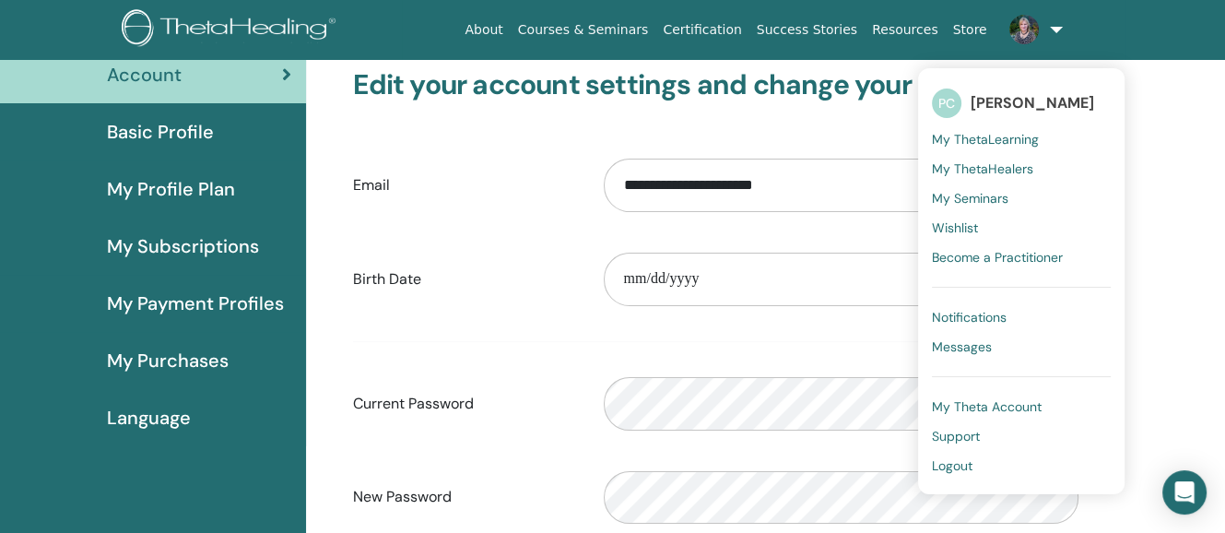
scroll to position [122, 0]
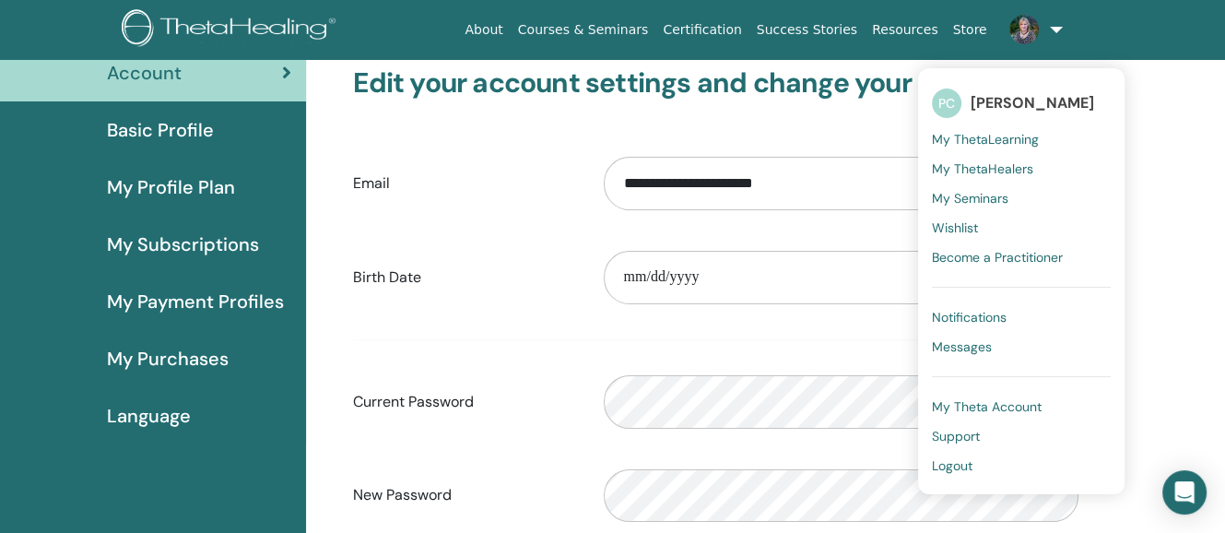
click at [202, 352] on span "My Purchases" at bounding box center [168, 359] width 122 height 28
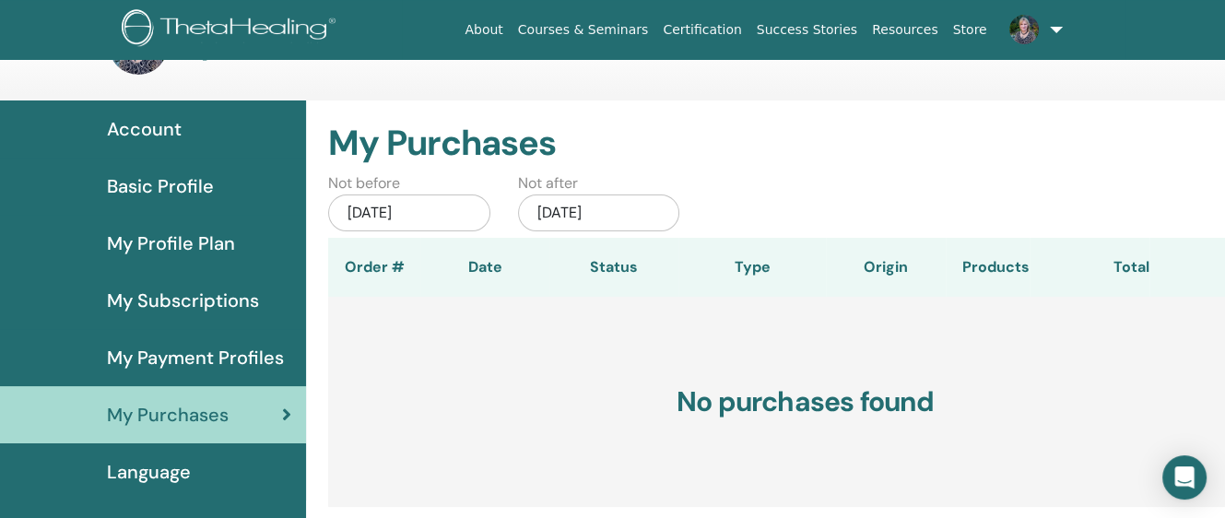
scroll to position [67, 0]
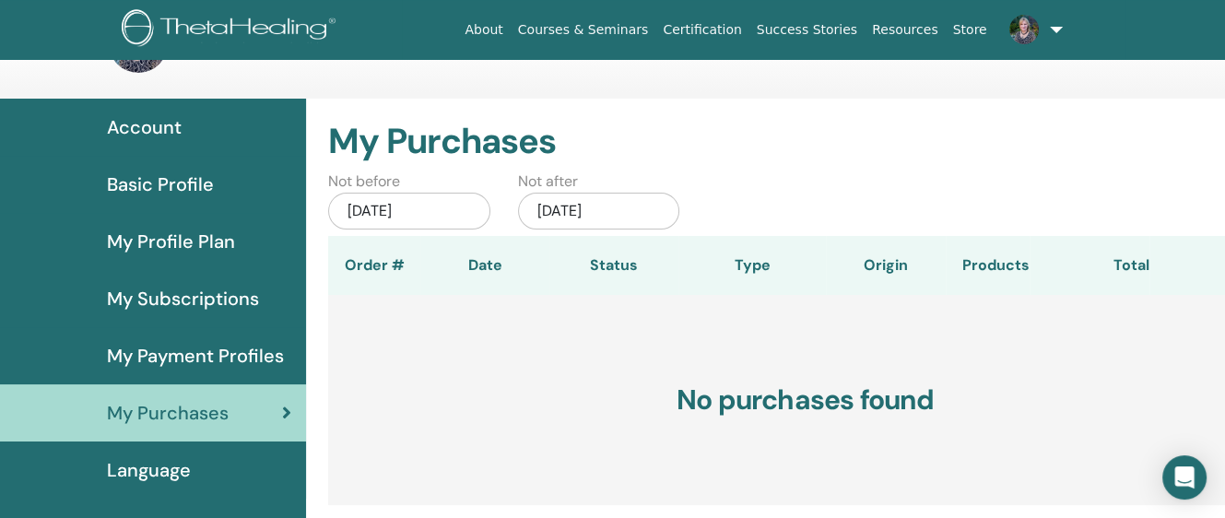
click at [222, 348] on span "My Payment Profiles" at bounding box center [195, 356] width 177 height 28
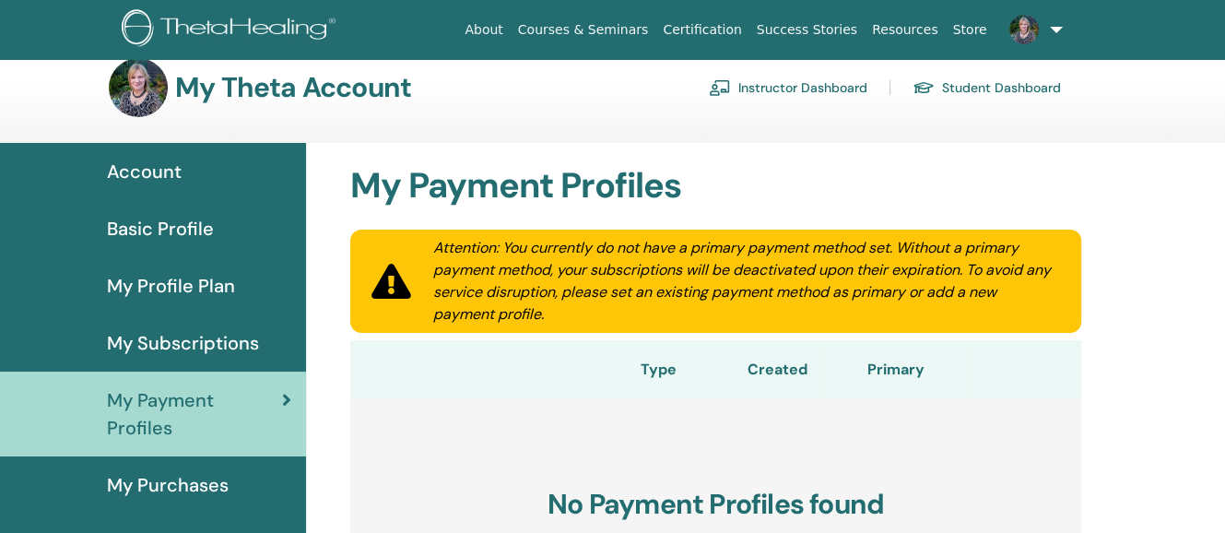
scroll to position [36, 0]
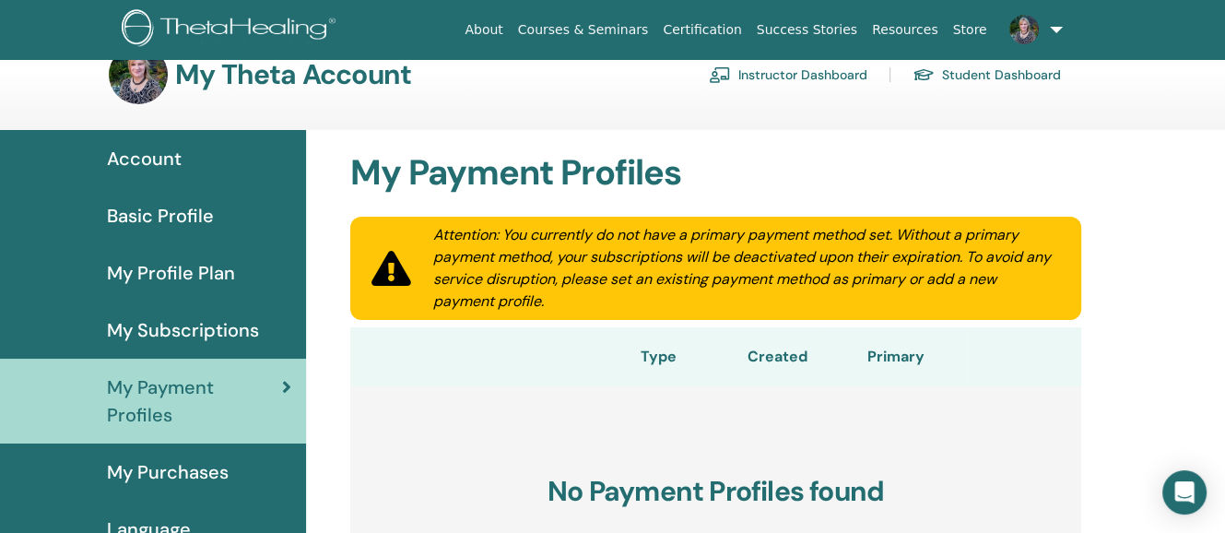
click at [173, 322] on span "My Subscriptions" at bounding box center [183, 330] width 152 height 28
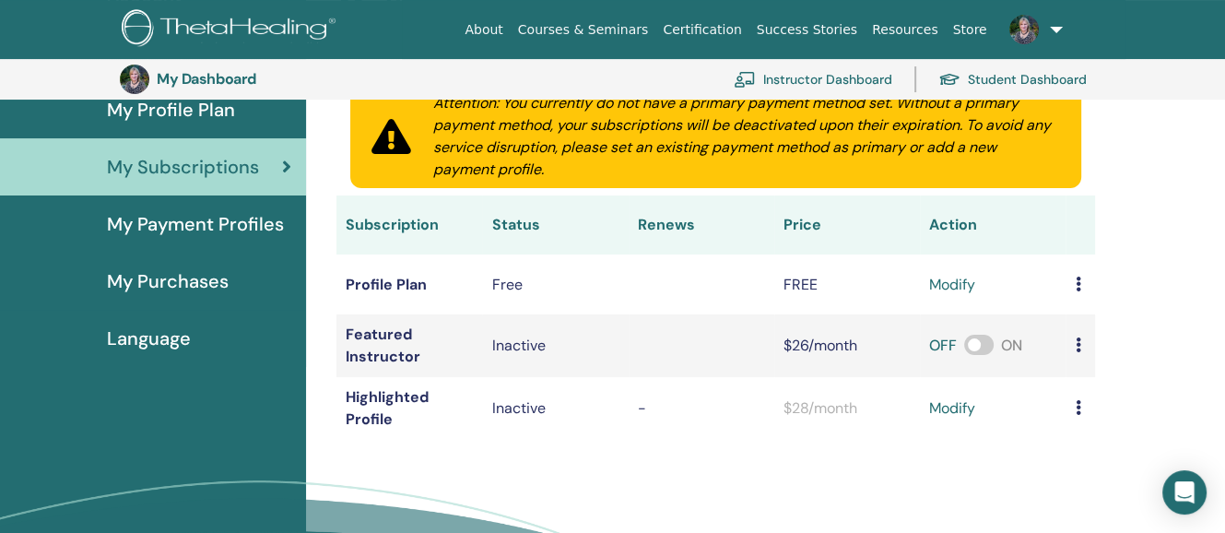
scroll to position [238, 0]
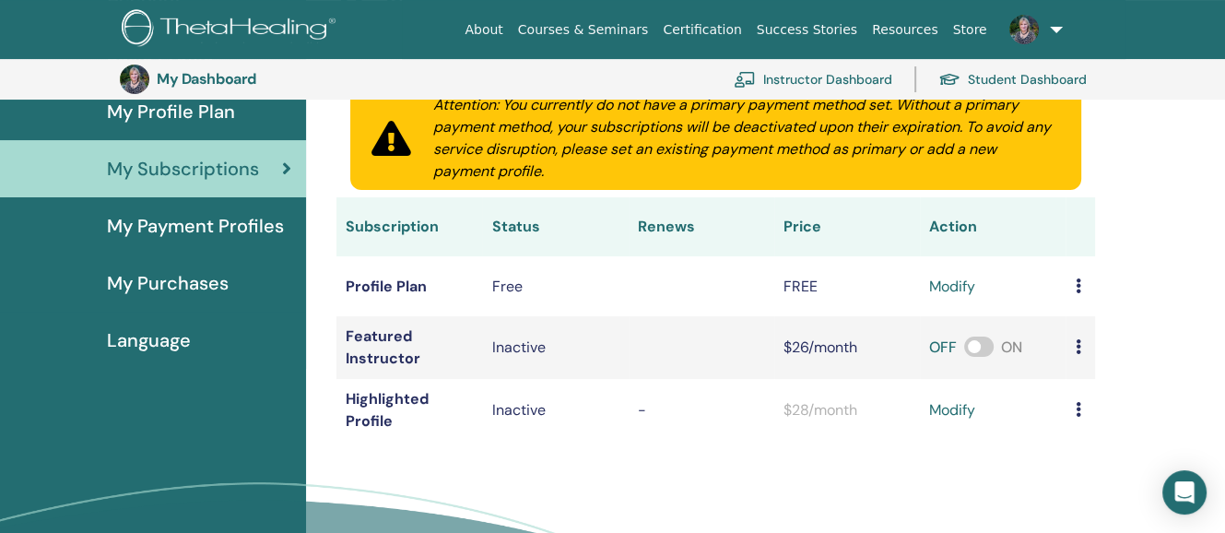
click at [1076, 281] on icon at bounding box center [1078, 285] width 6 height 15
click at [1125, 413] on div "My Subscriptions Subscriptions Purchases Attention: You currently do not have a…" at bounding box center [765, 318] width 919 height 698
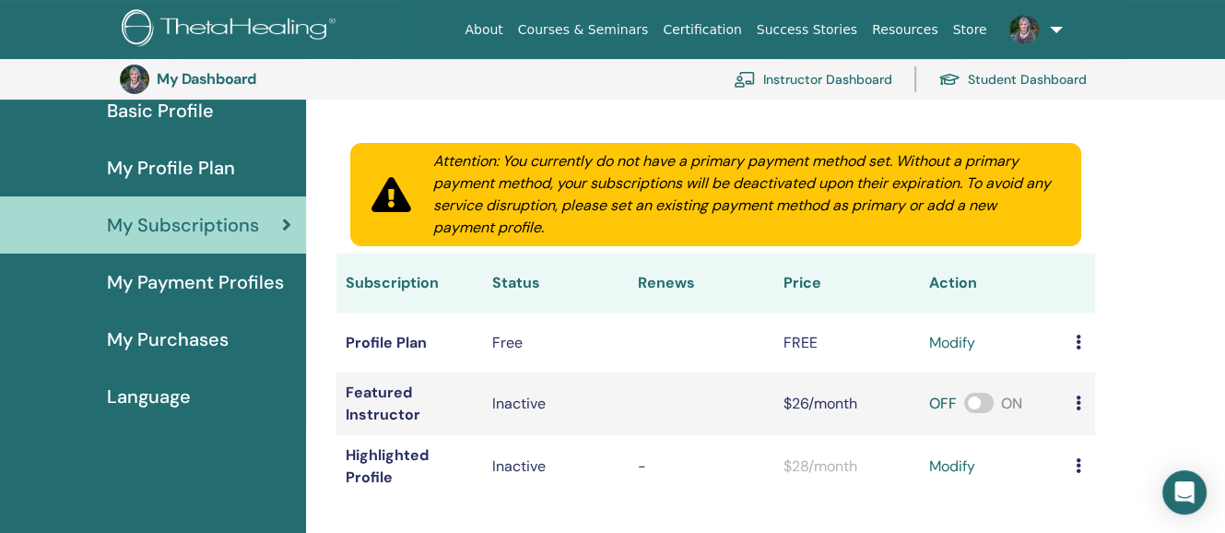
scroll to position [184, 0]
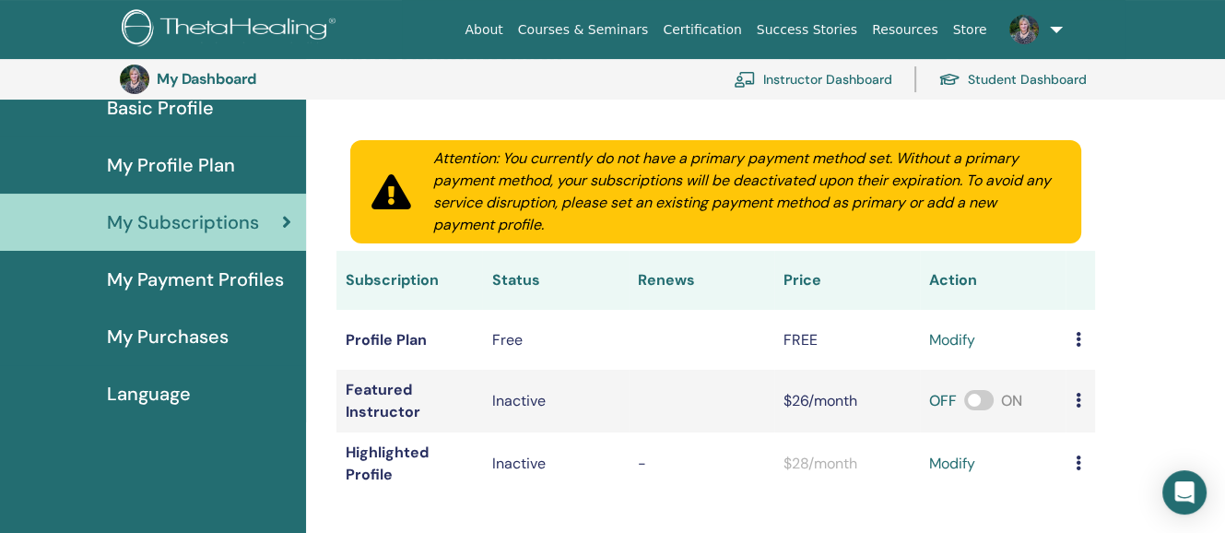
click at [181, 156] on span "My Profile Plan" at bounding box center [171, 165] width 128 height 28
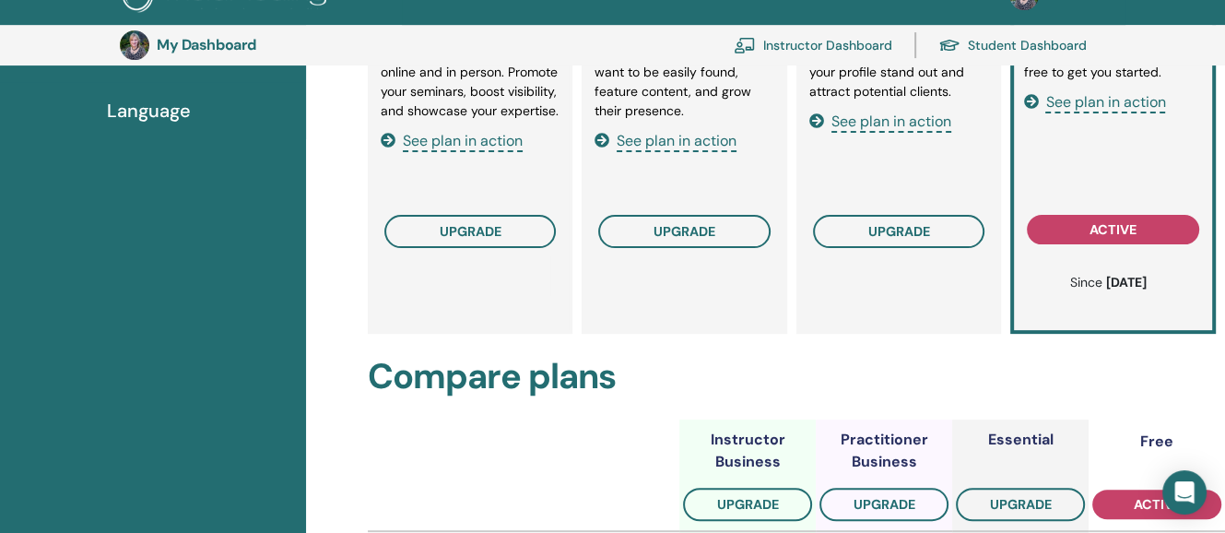
scroll to position [464, 0]
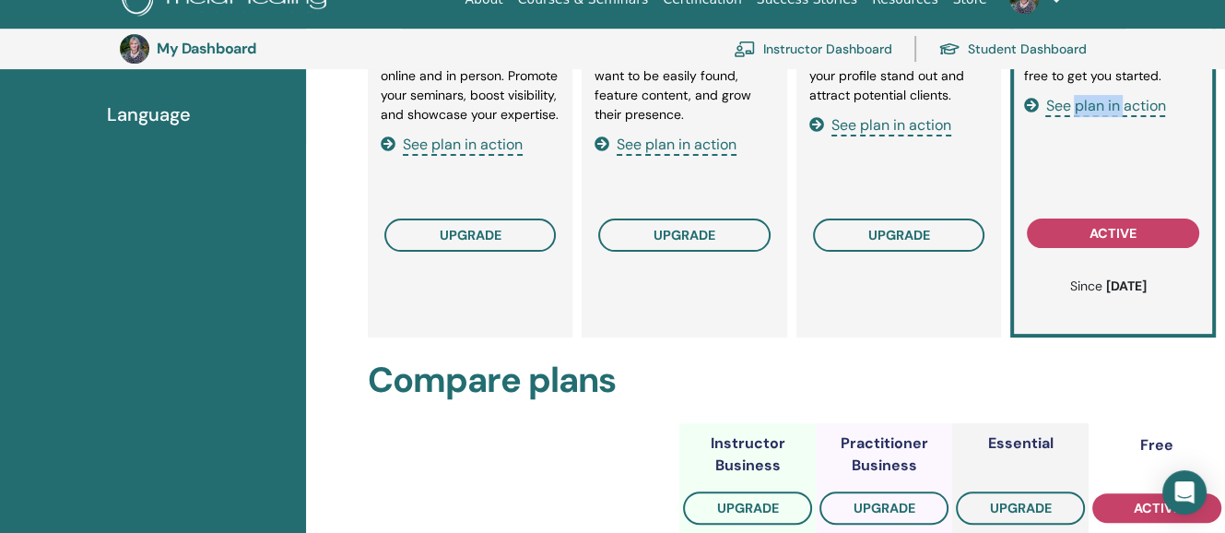
drag, startPoint x: 1098, startPoint y: 138, endPoint x: 1122, endPoint y: 110, distance: 37.3
click at [1122, 110] on div "A basic profile — completely free to get you started. See plan in action" at bounding box center [1113, 127] width 180 height 160
click at [1029, 101] on icon at bounding box center [1030, 105] width 15 height 15
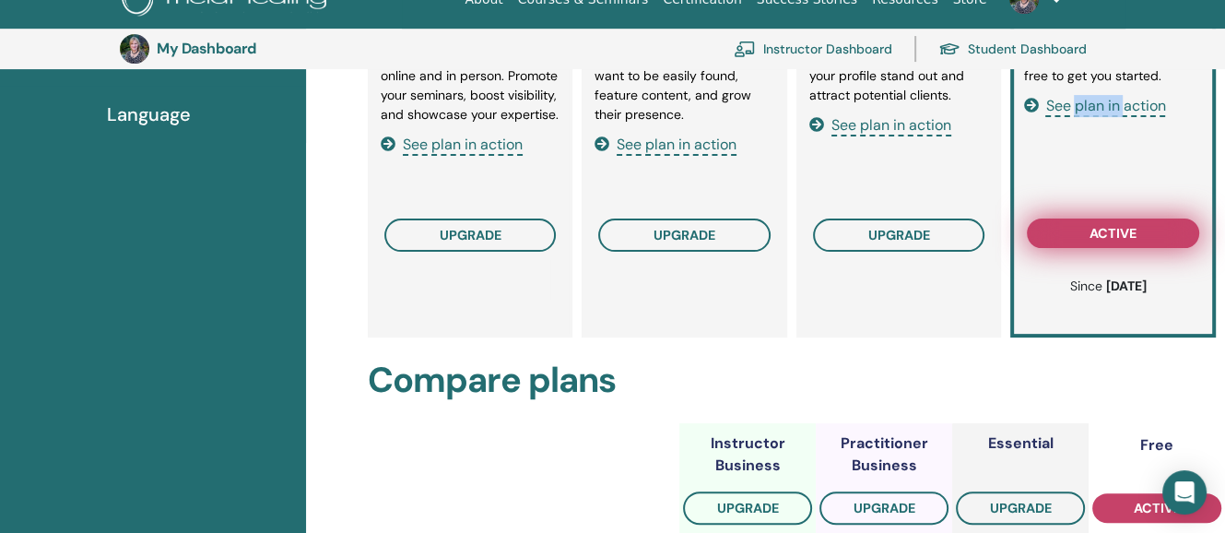
click at [1115, 226] on span "active" at bounding box center [1112, 233] width 47 height 15
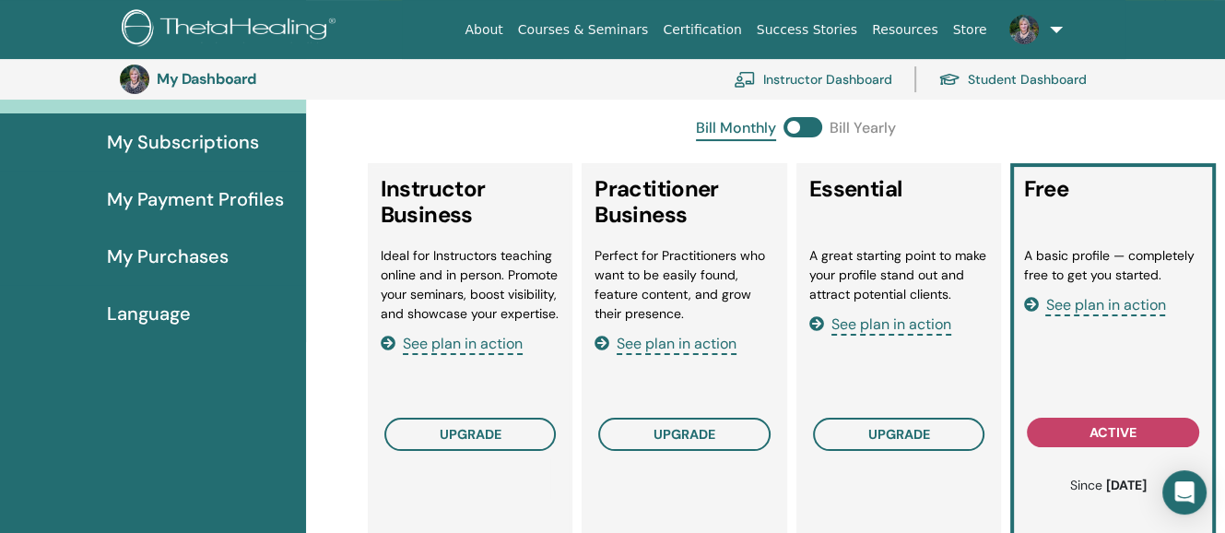
scroll to position [175, 0]
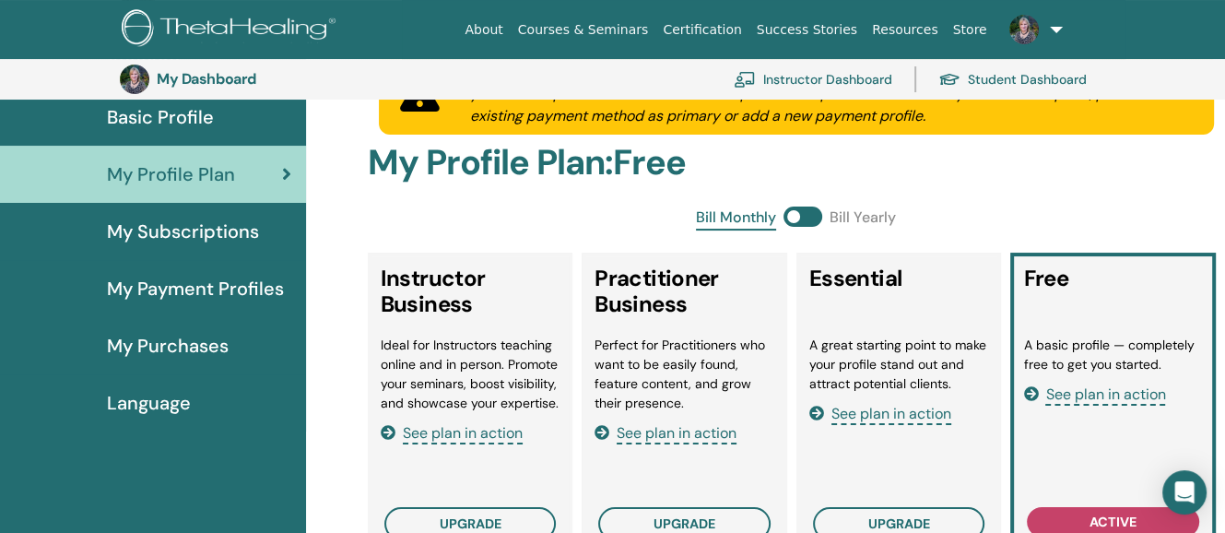
click at [173, 108] on span "Basic Profile" at bounding box center [160, 117] width 107 height 28
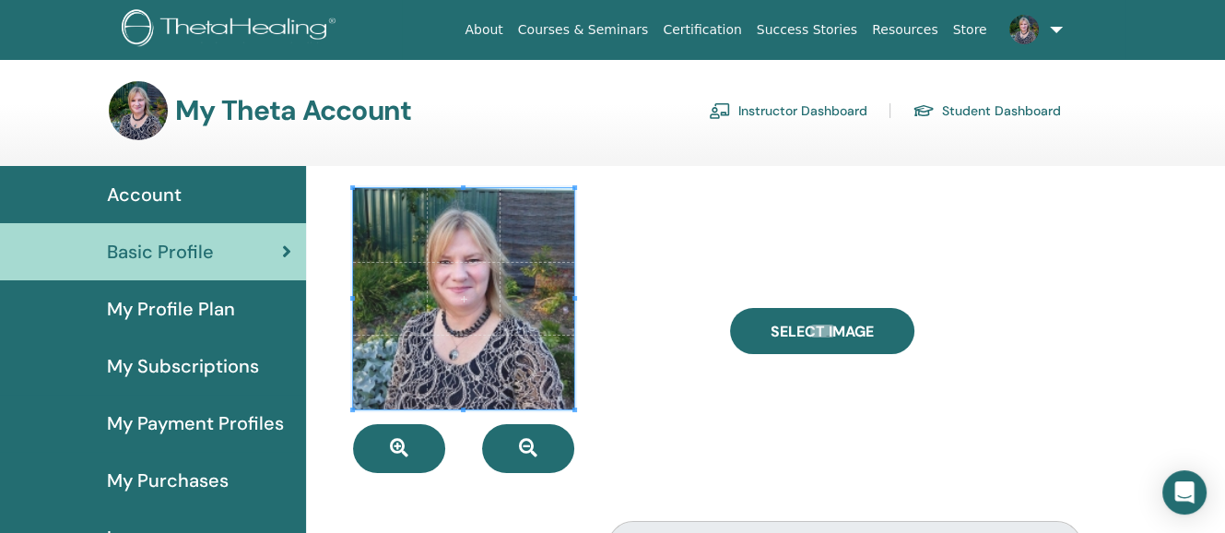
click at [159, 189] on span "Account" at bounding box center [144, 195] width 75 height 28
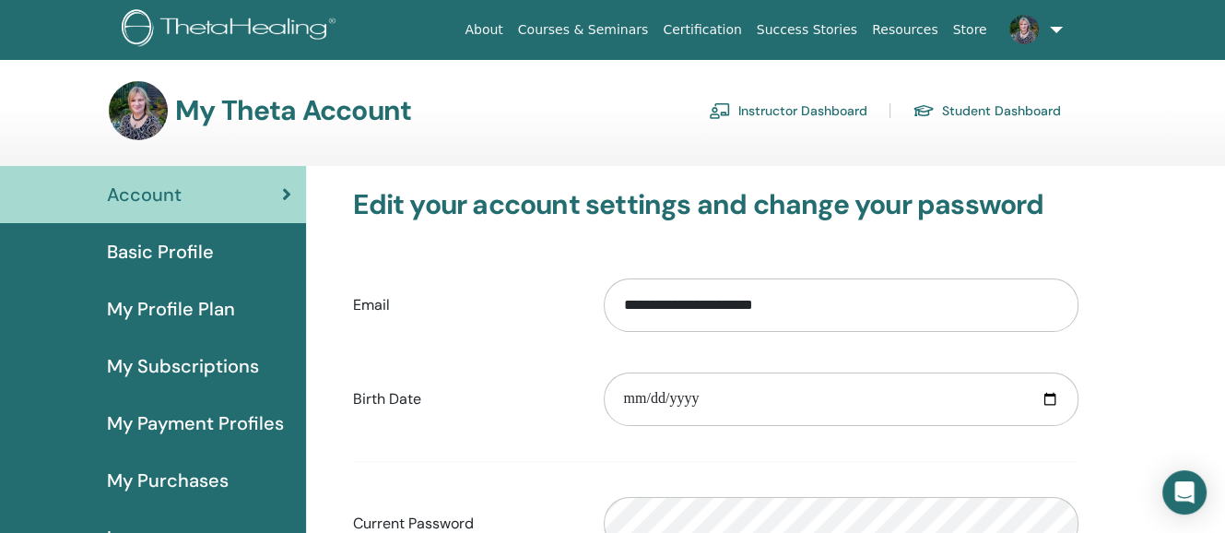
click at [731, 24] on link "Certification" at bounding box center [701, 30] width 93 height 34
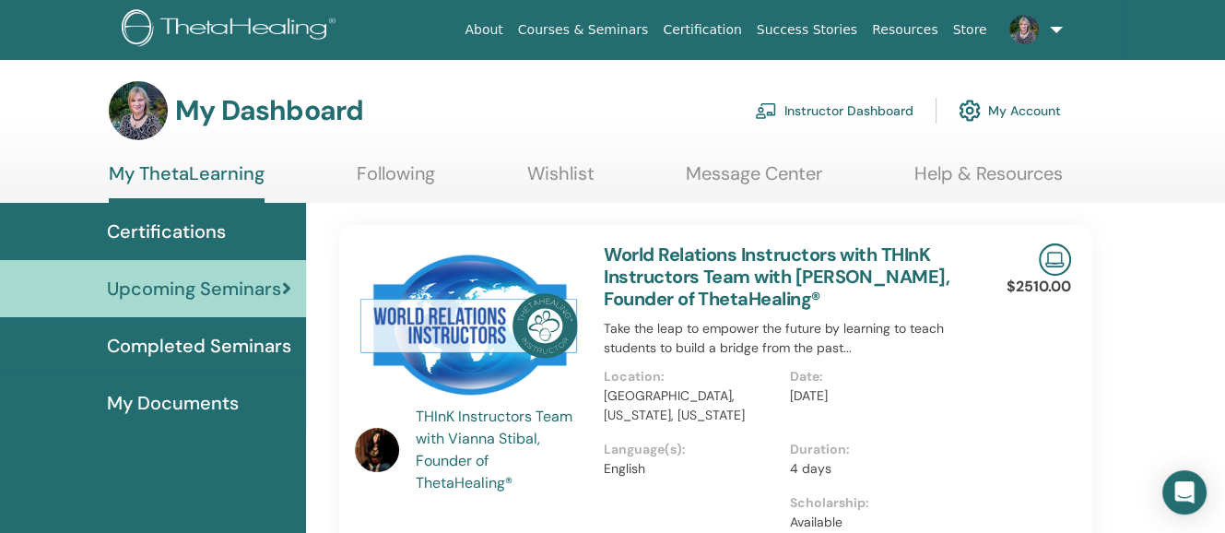
click at [1054, 21] on link at bounding box center [1032, 29] width 76 height 59
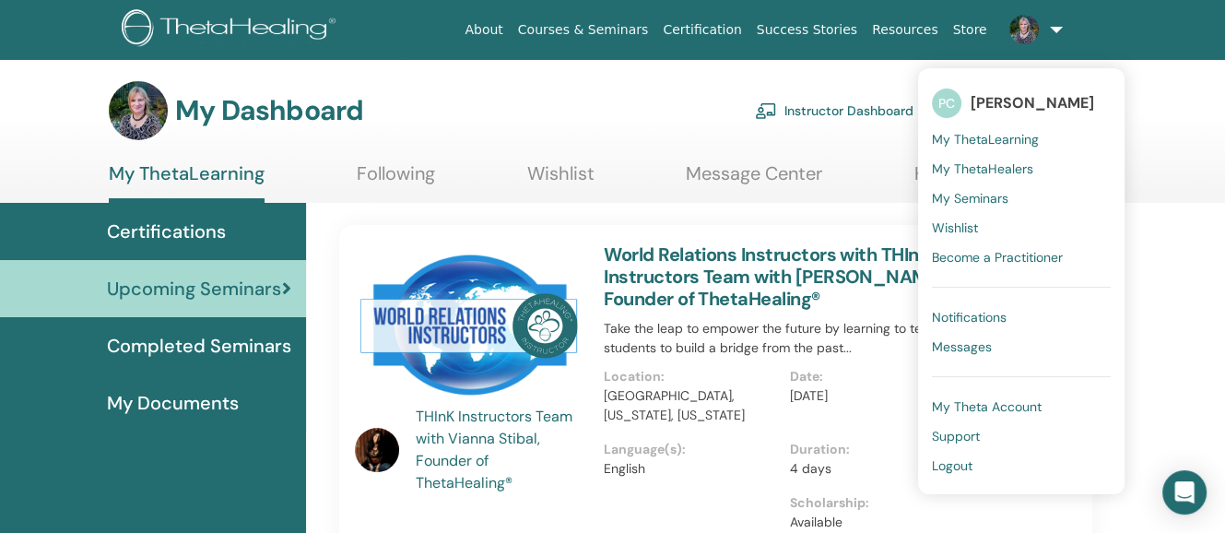
click at [162, 220] on span "Certifications" at bounding box center [166, 232] width 119 height 28
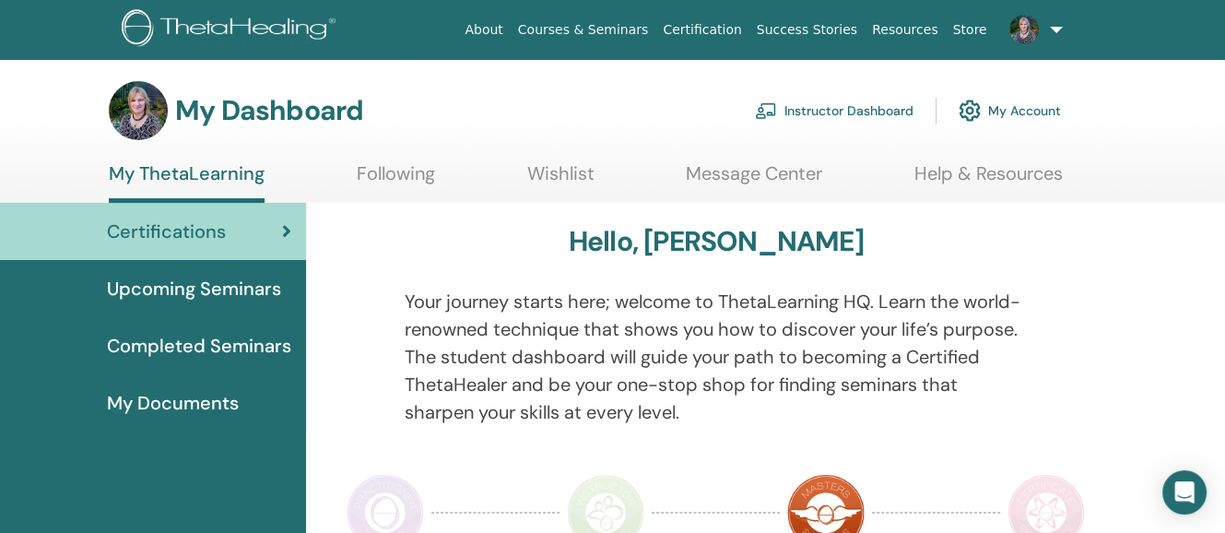
click at [179, 165] on link "My ThetaLearning" at bounding box center [187, 182] width 156 height 41
click at [231, 281] on span "Upcoming Seminars" at bounding box center [194, 289] width 174 height 28
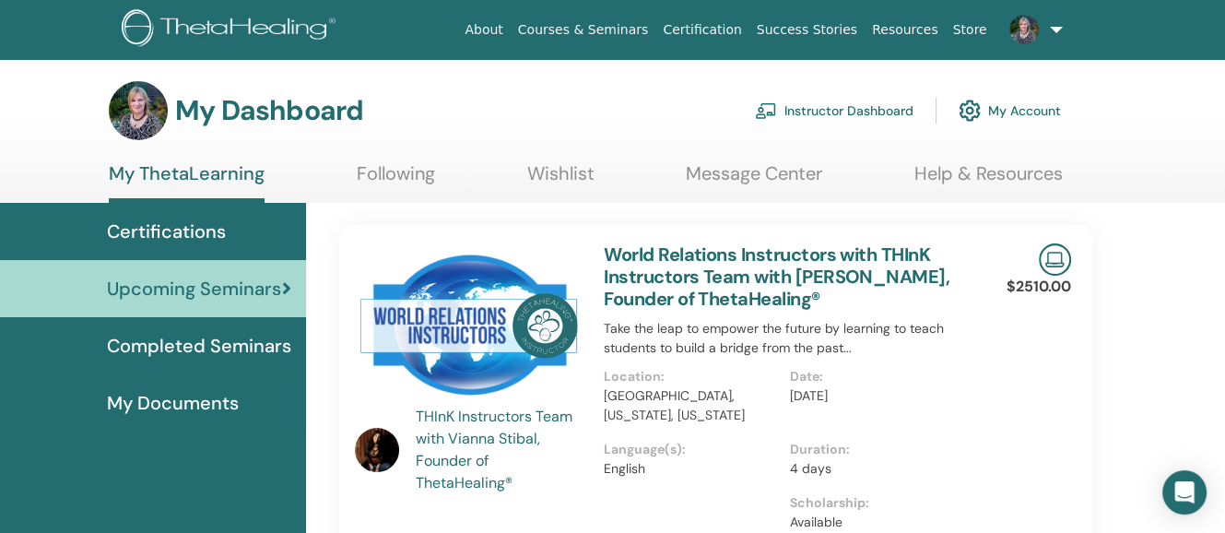
click at [1017, 105] on link "My Account" at bounding box center [1009, 110] width 102 height 41
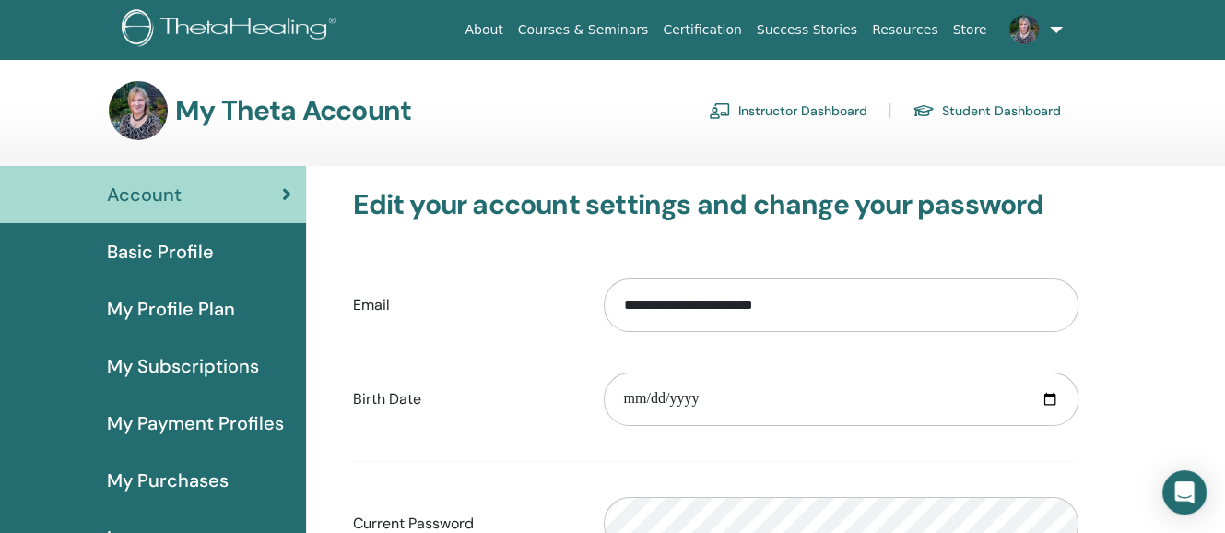
click at [761, 102] on link "Instructor Dashboard" at bounding box center [788, 110] width 159 height 29
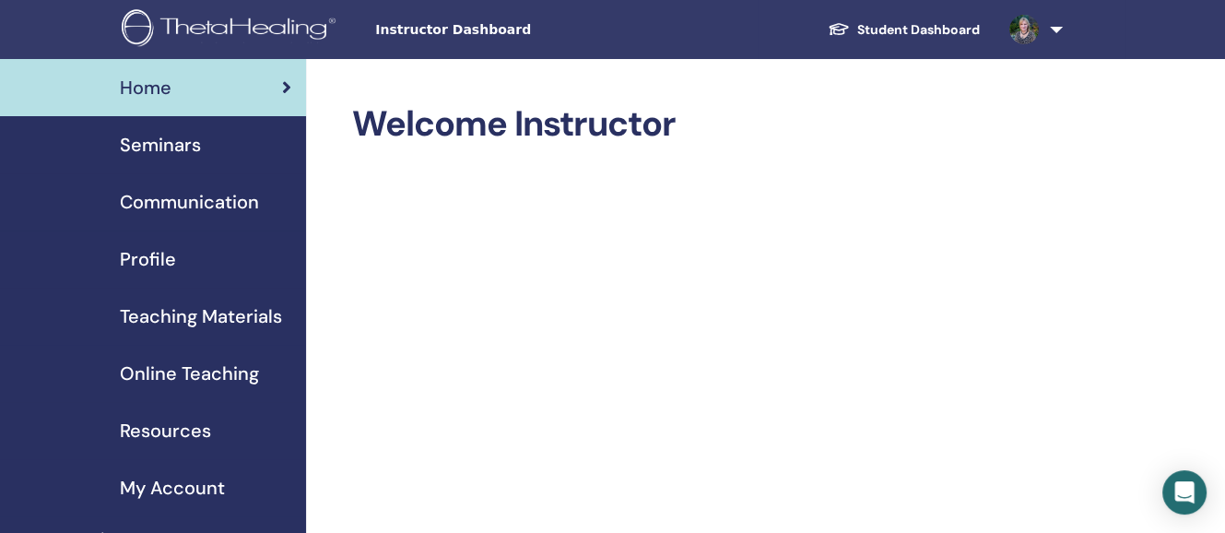
click at [162, 368] on span "Online Teaching" at bounding box center [189, 373] width 139 height 28
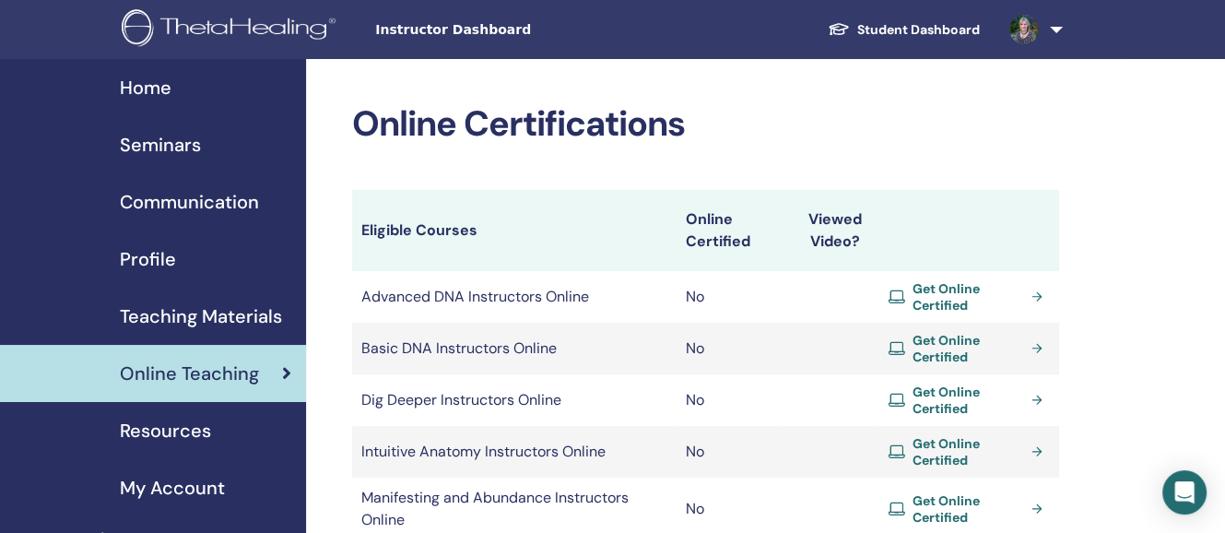
click at [1041, 342] on link "Get Online Certified" at bounding box center [968, 348] width 161 height 33
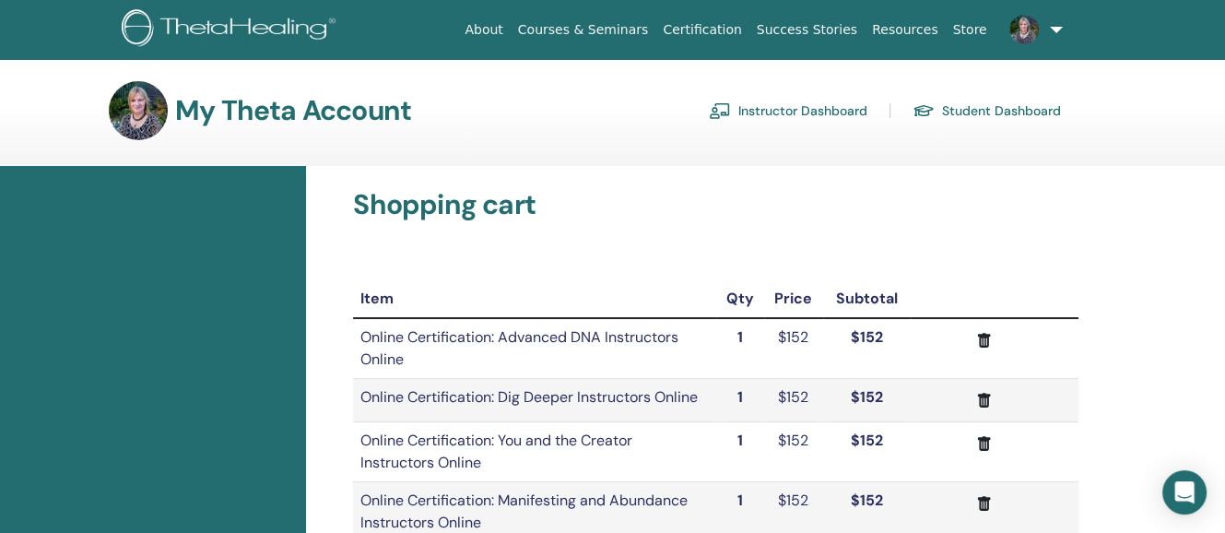
click at [1056, 23] on link at bounding box center [1032, 29] width 76 height 59
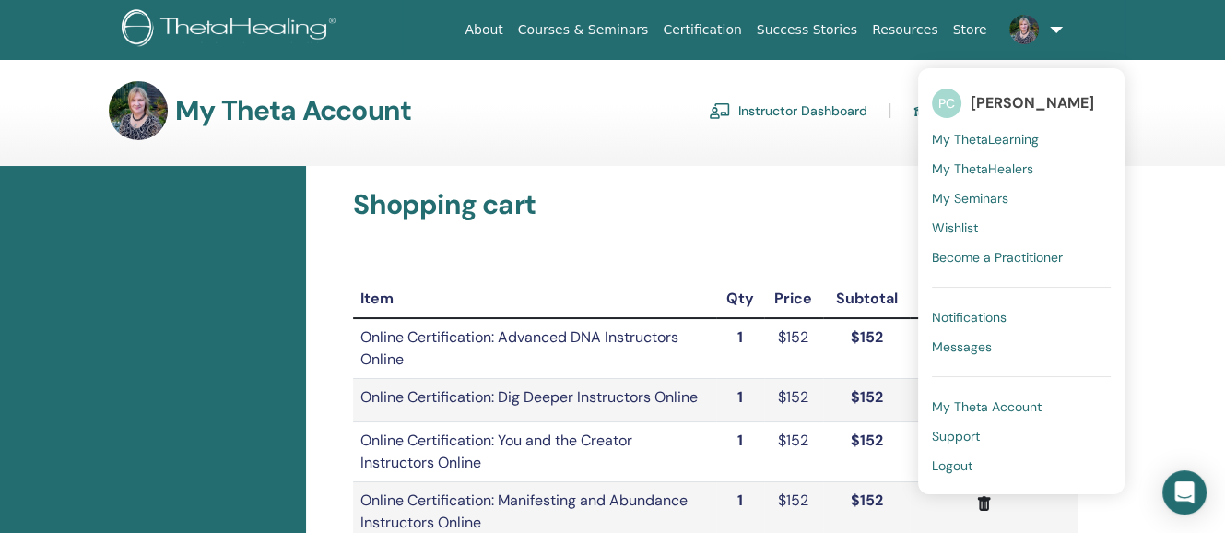
click at [953, 457] on span "Logout" at bounding box center [952, 465] width 41 height 17
